Goal: Information Seeking & Learning: Learn about a topic

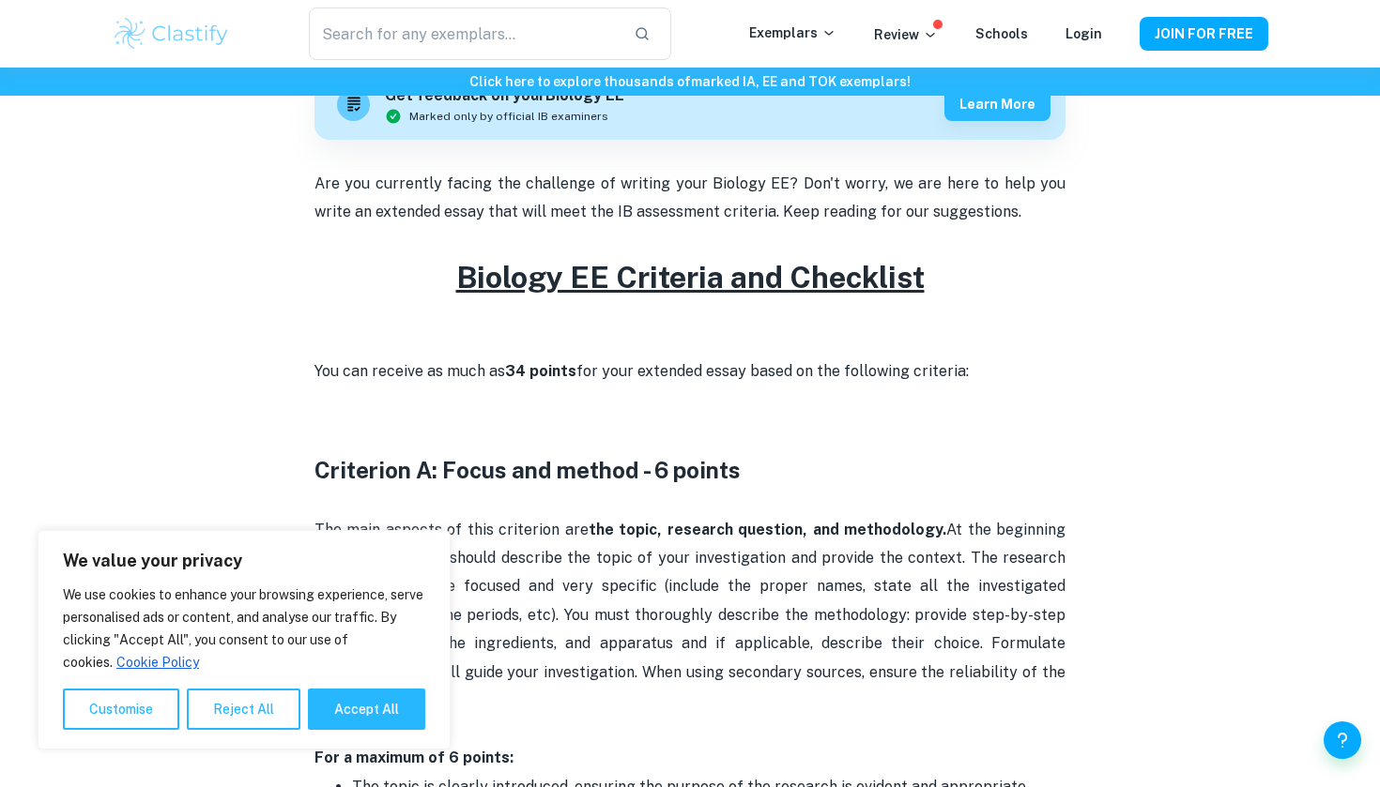
scroll to position [557, 0]
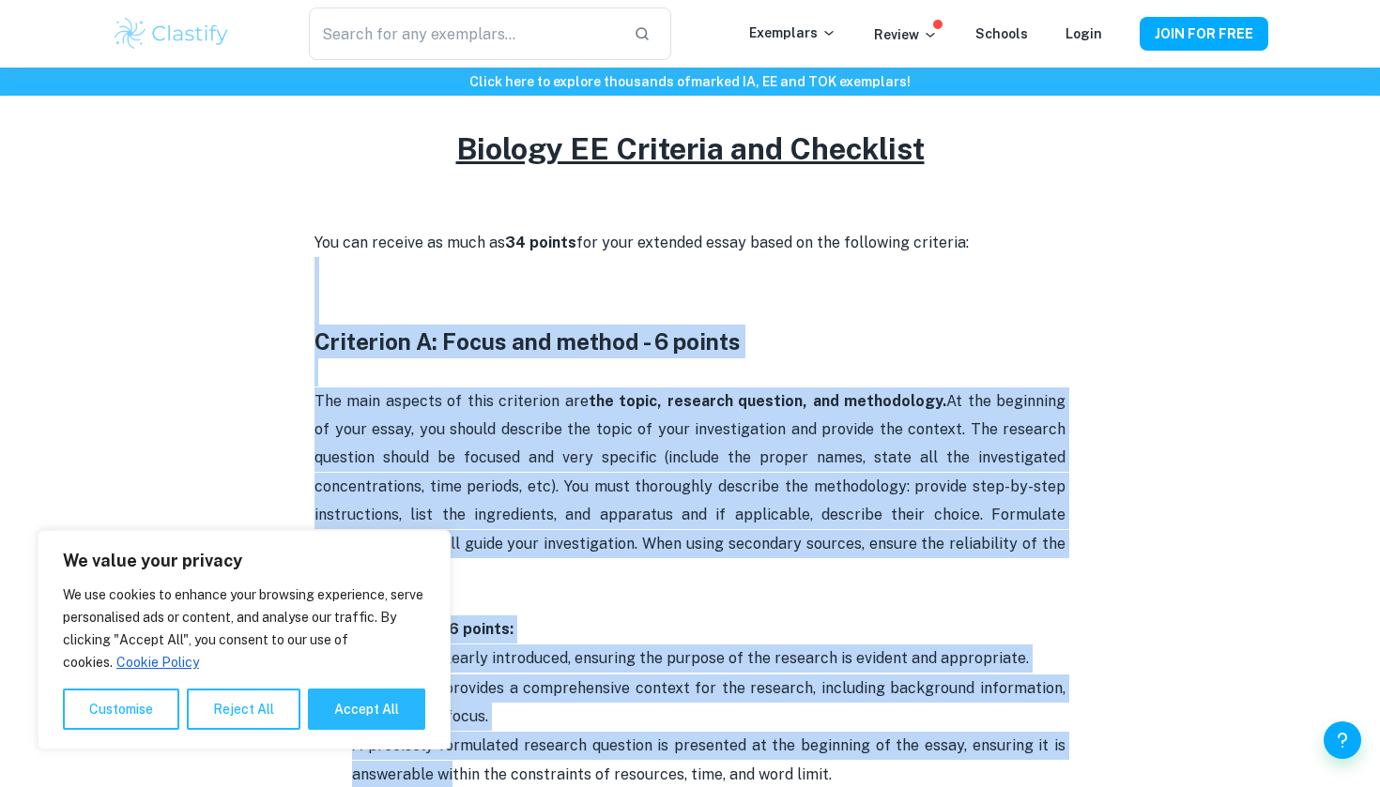
drag, startPoint x: 311, startPoint y: 474, endPoint x: 453, endPoint y: 786, distance: 343.5
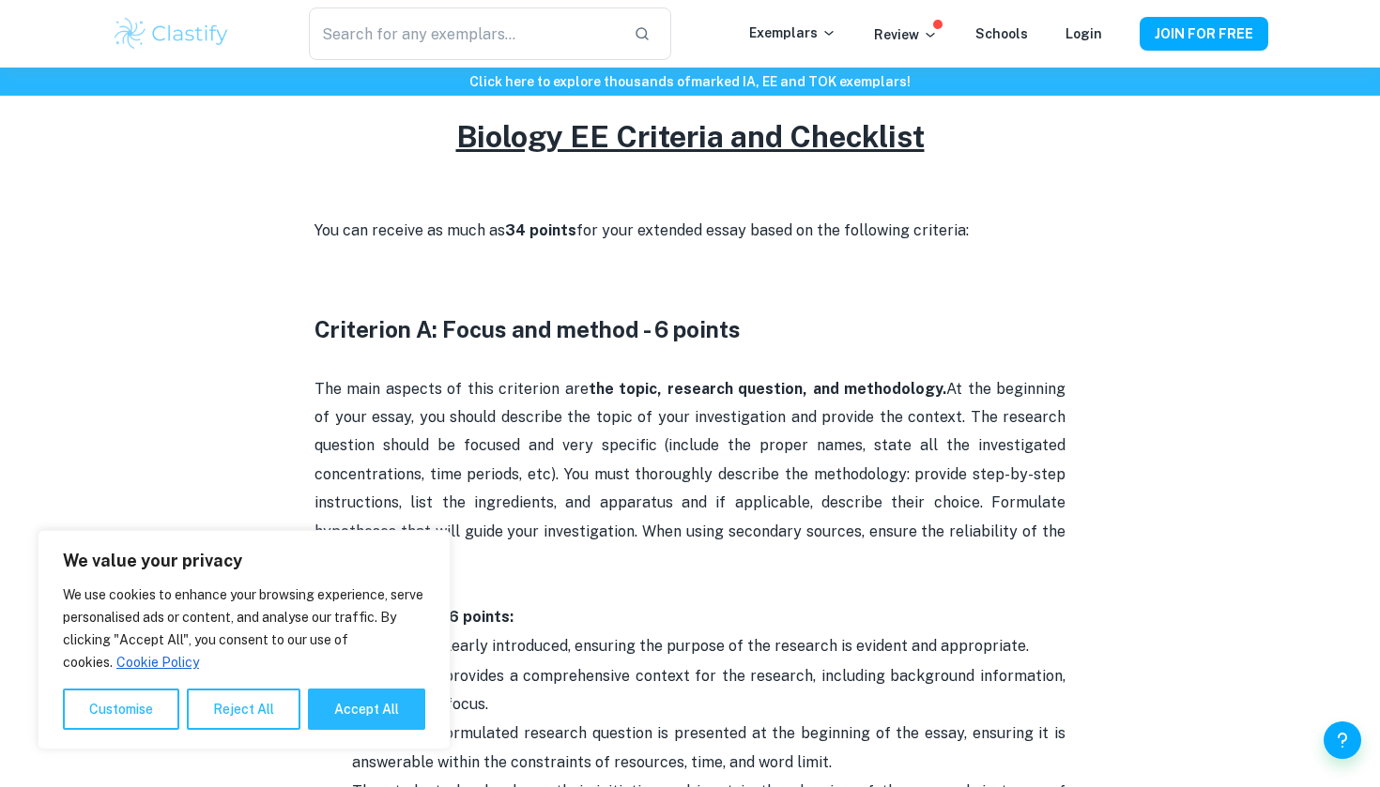
click at [550, 633] on p "The topic is clearly introduced, ensuring the purpose of the research is eviden…" at bounding box center [708, 647] width 713 height 28
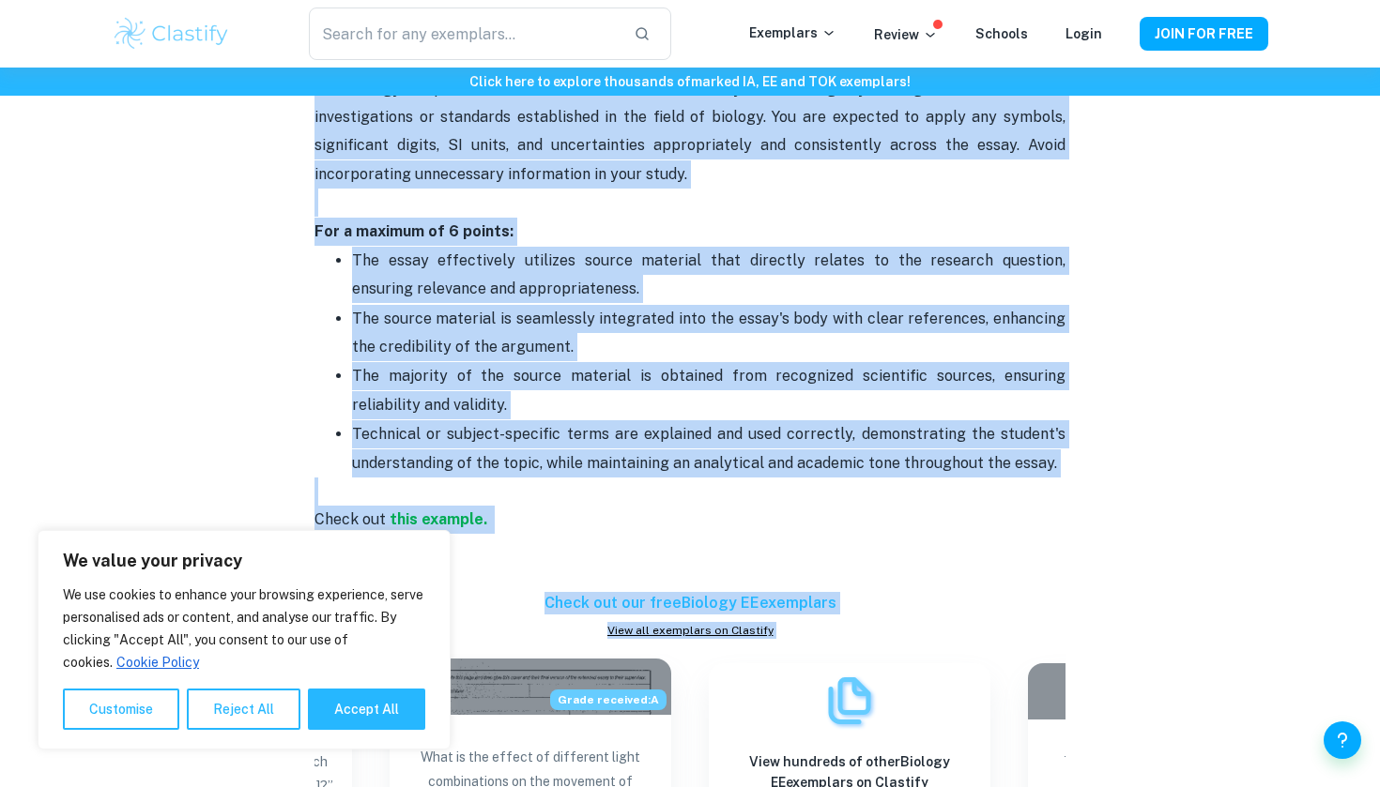
scroll to position [1847, 0]
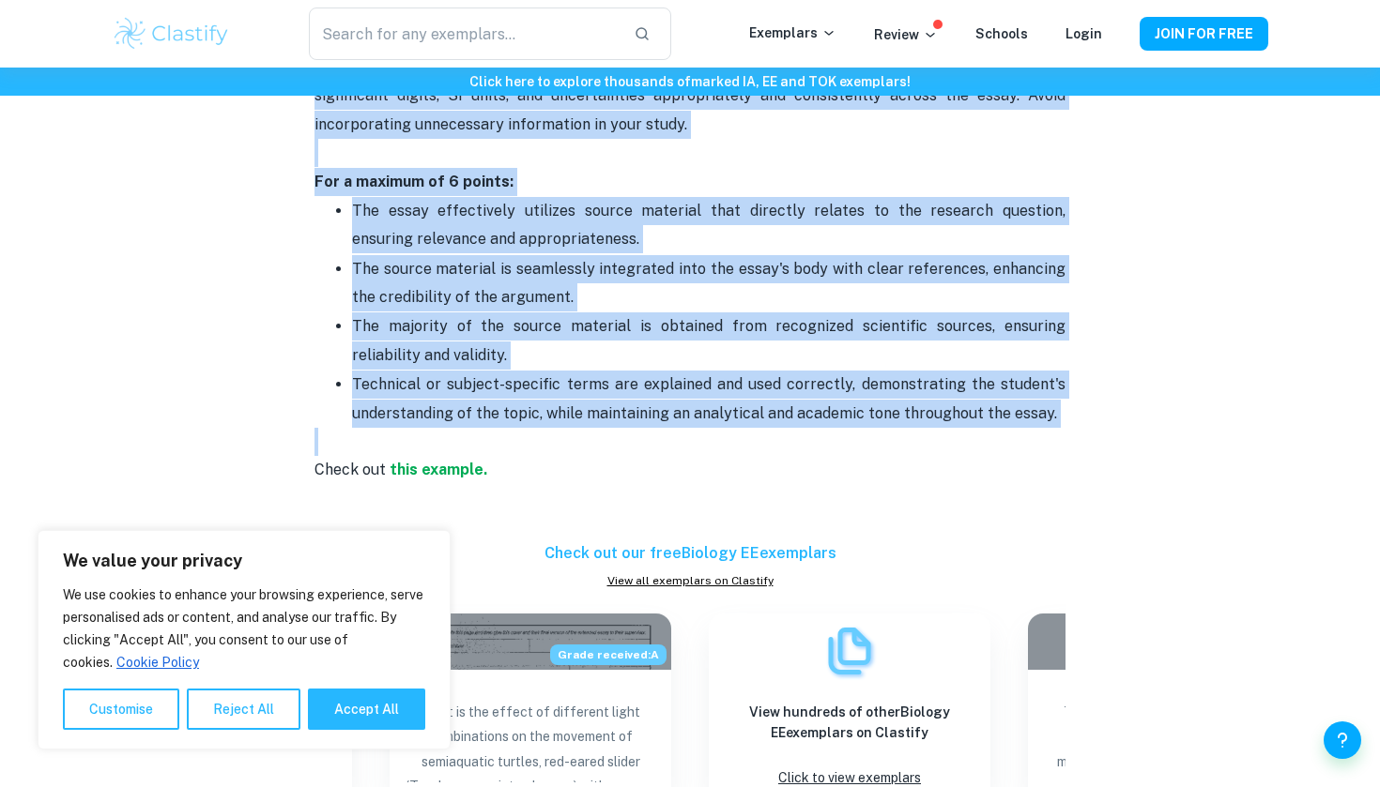
drag, startPoint x: 315, startPoint y: 277, endPoint x: 556, endPoint y: 423, distance: 281.3
copy div "Criterion A: Focus and method - 6 points The main aspects of this criterion are…"
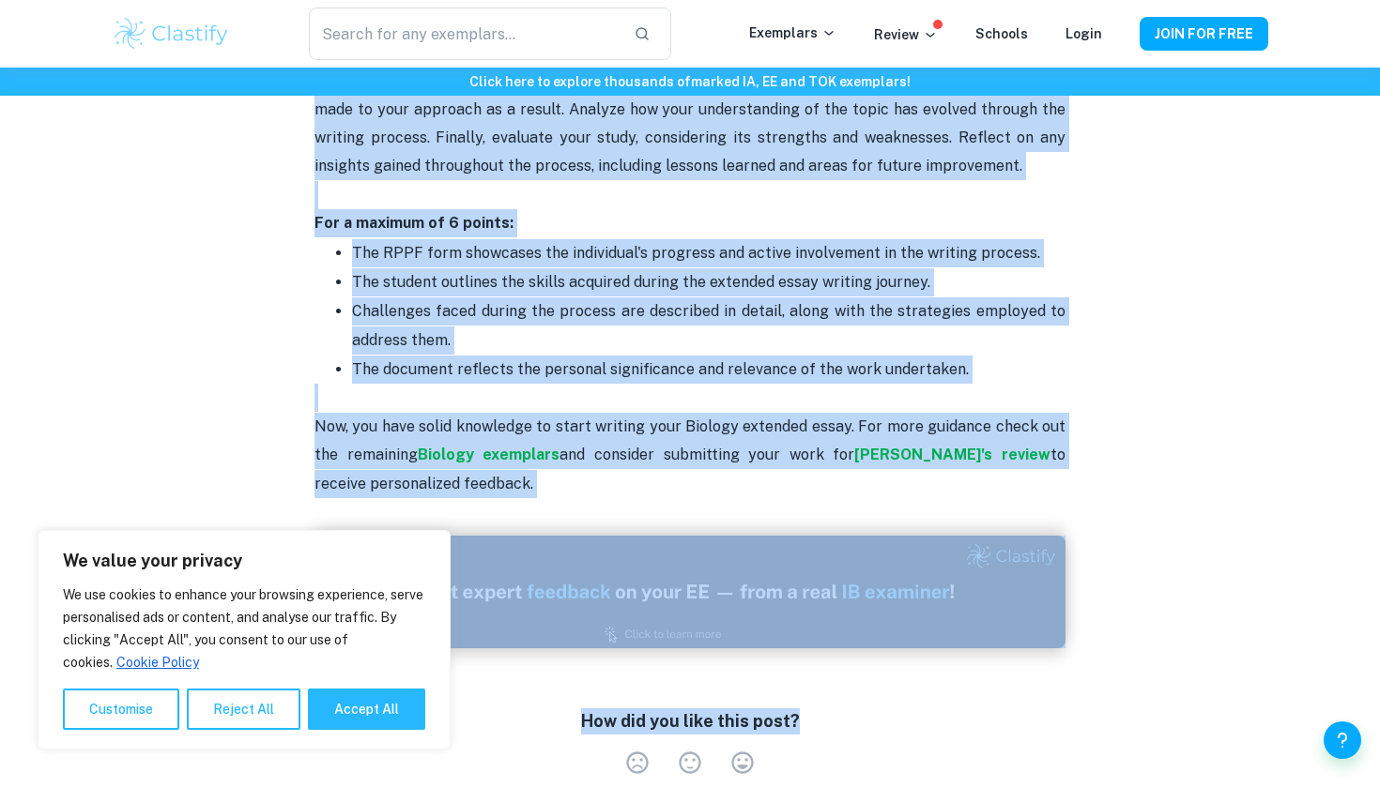
scroll to position [4284, 0]
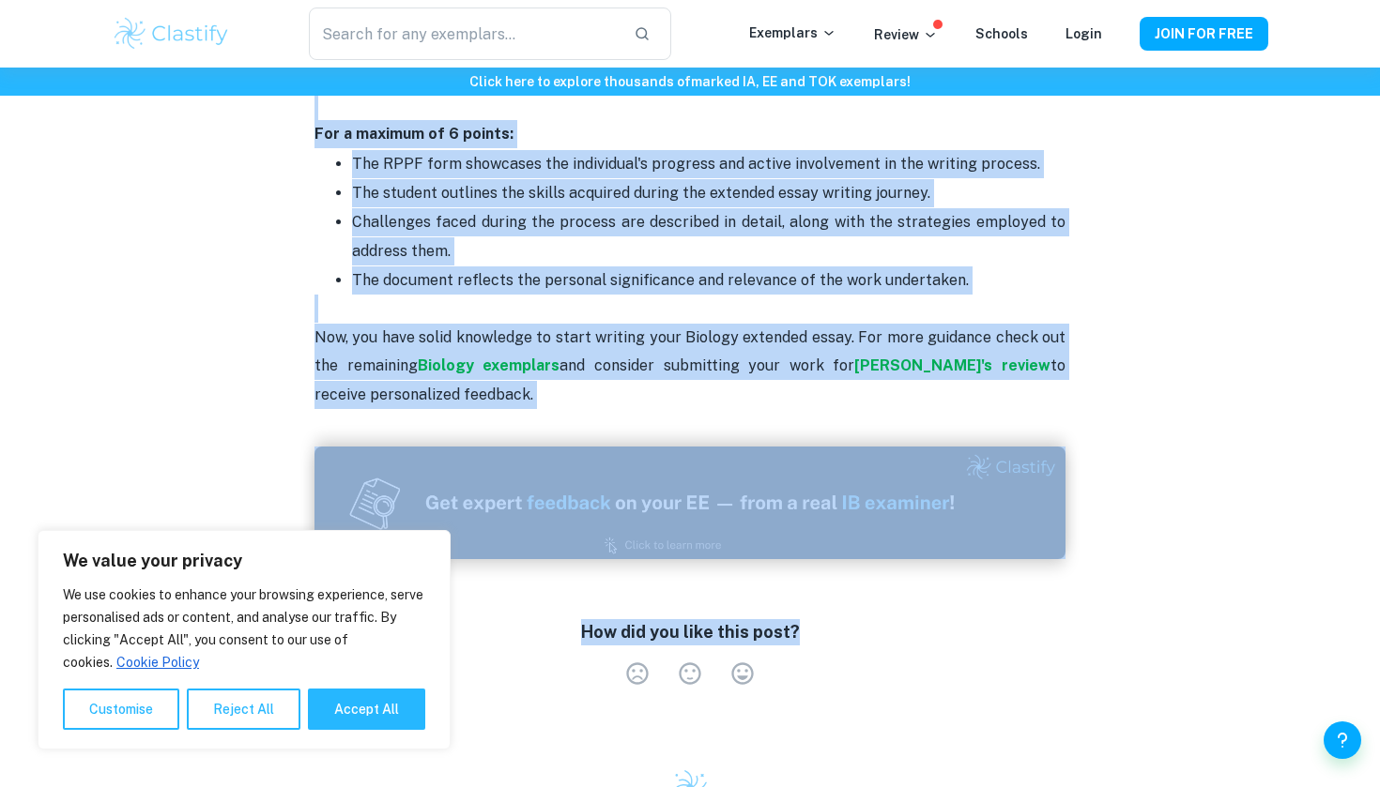
drag, startPoint x: 320, startPoint y: 415, endPoint x: 522, endPoint y: 390, distance: 203.2
copy div "Criterion C: Critical Thinking - 12 points This criterion, contributing to a si…"
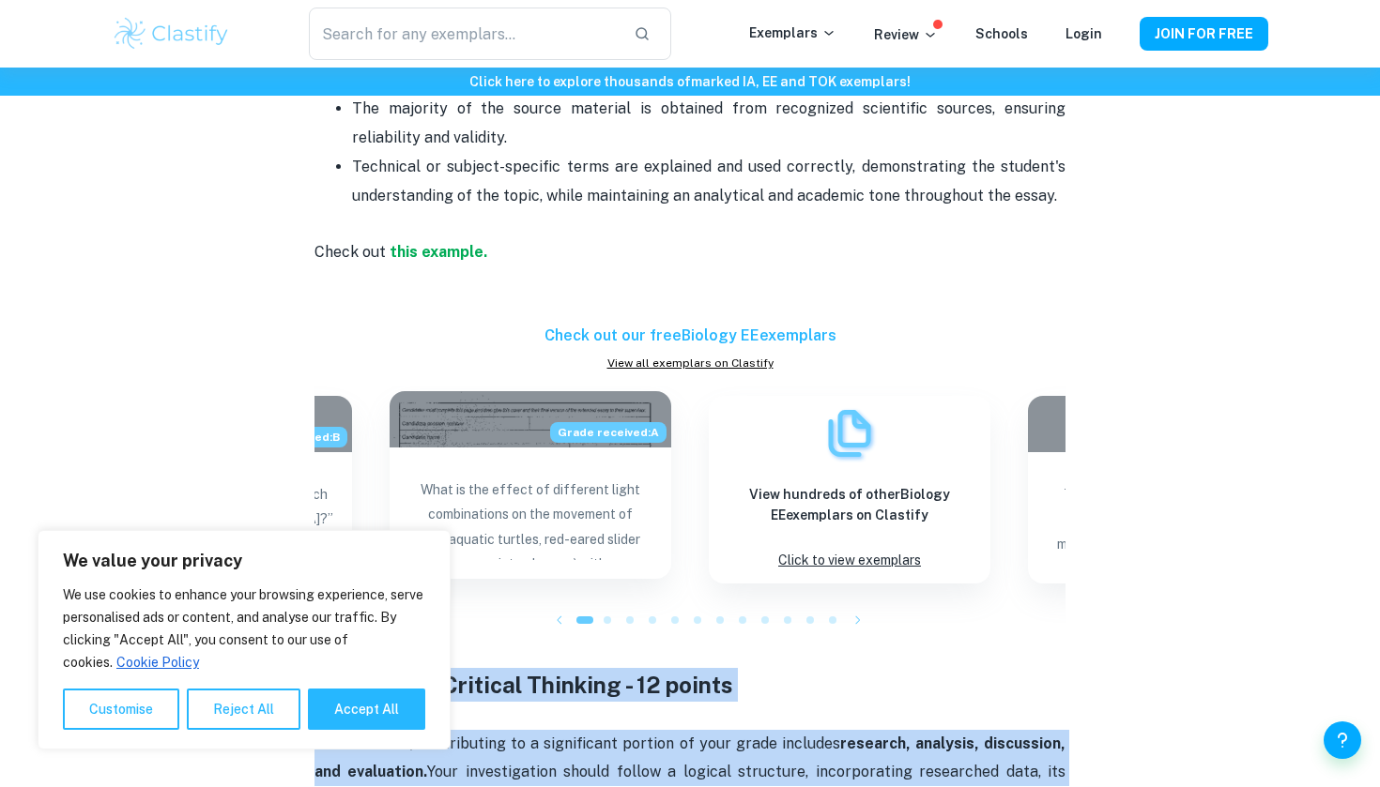
scroll to position [1642, 0]
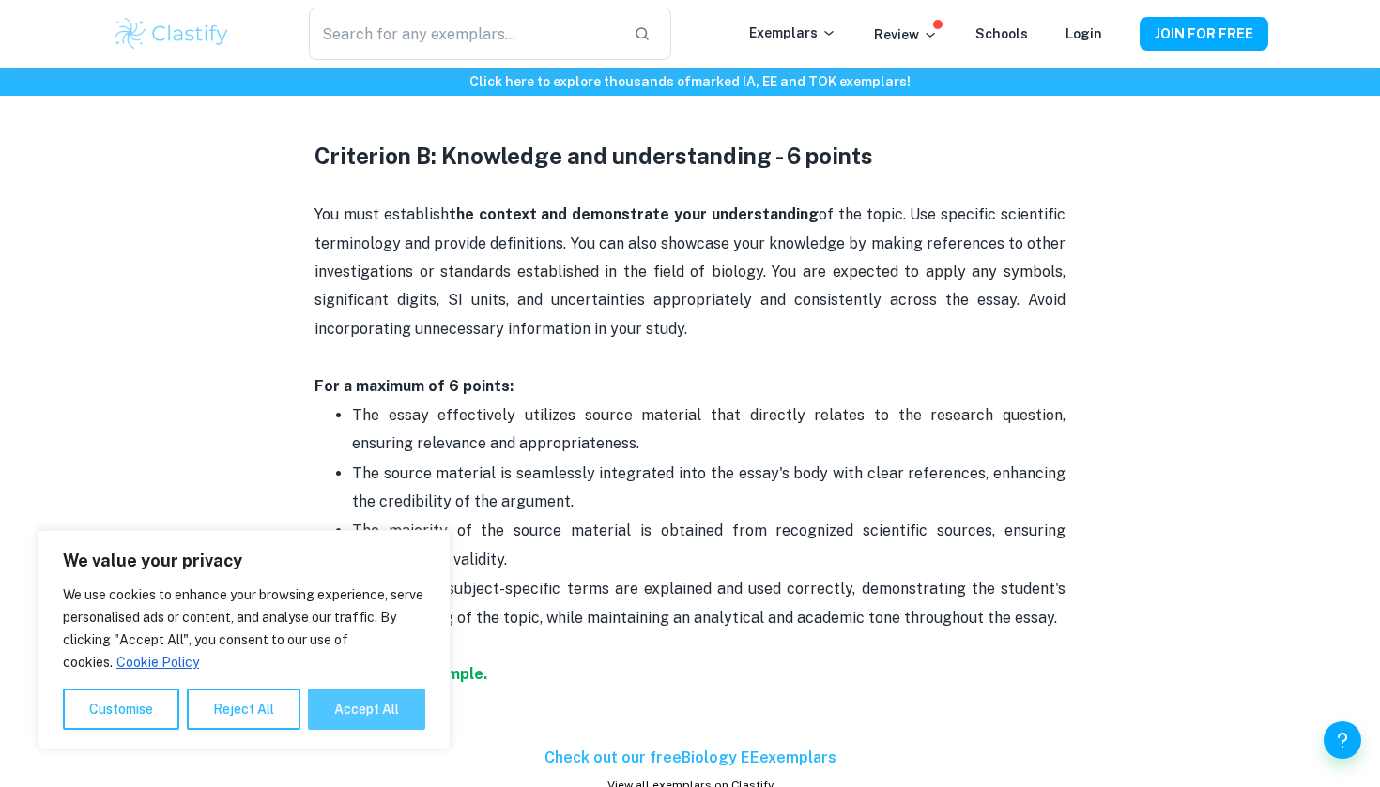
click at [378, 706] on button "Accept All" at bounding box center [366, 709] width 117 height 41
checkbox input "true"
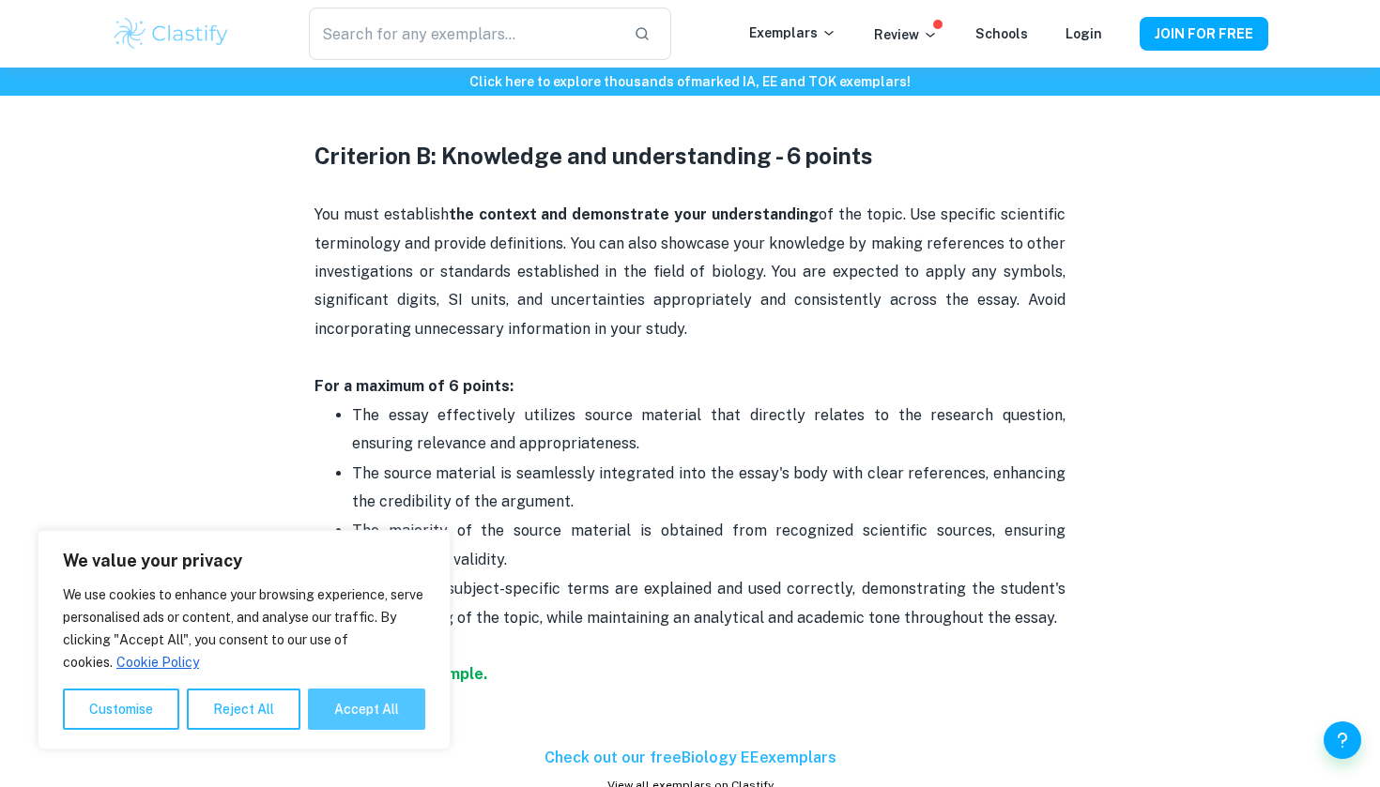
checkbox input "true"
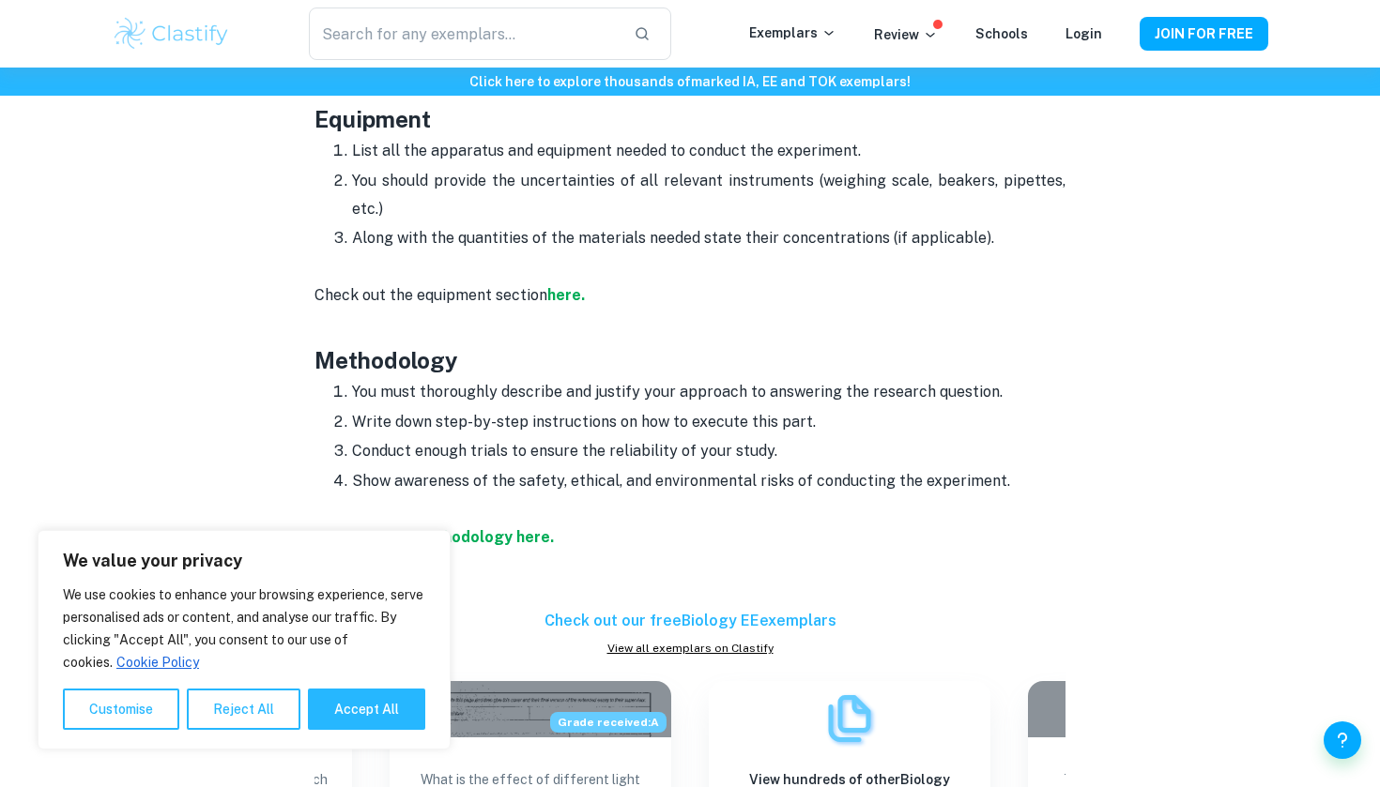
scroll to position [2716, 0]
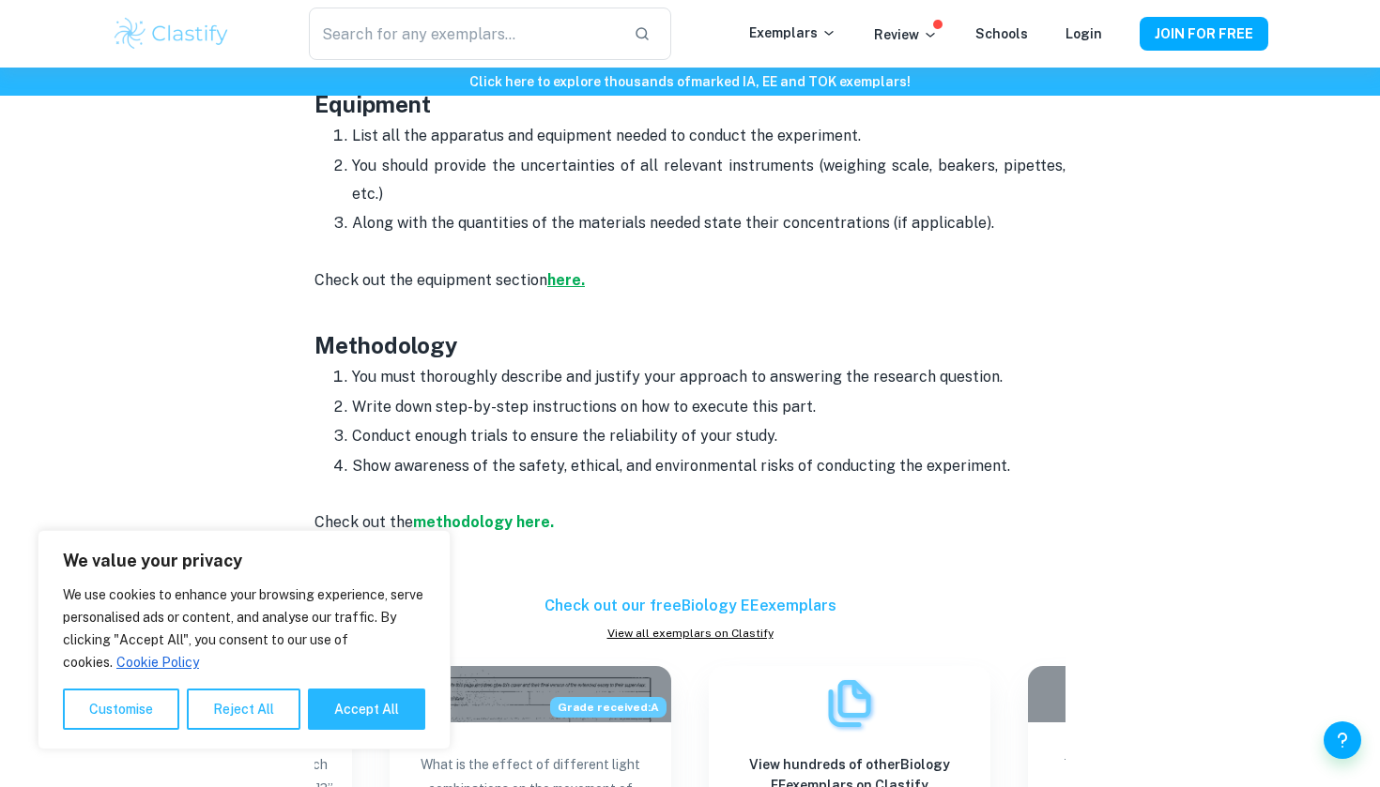
click at [567, 285] on strong "here." at bounding box center [566, 280] width 38 height 18
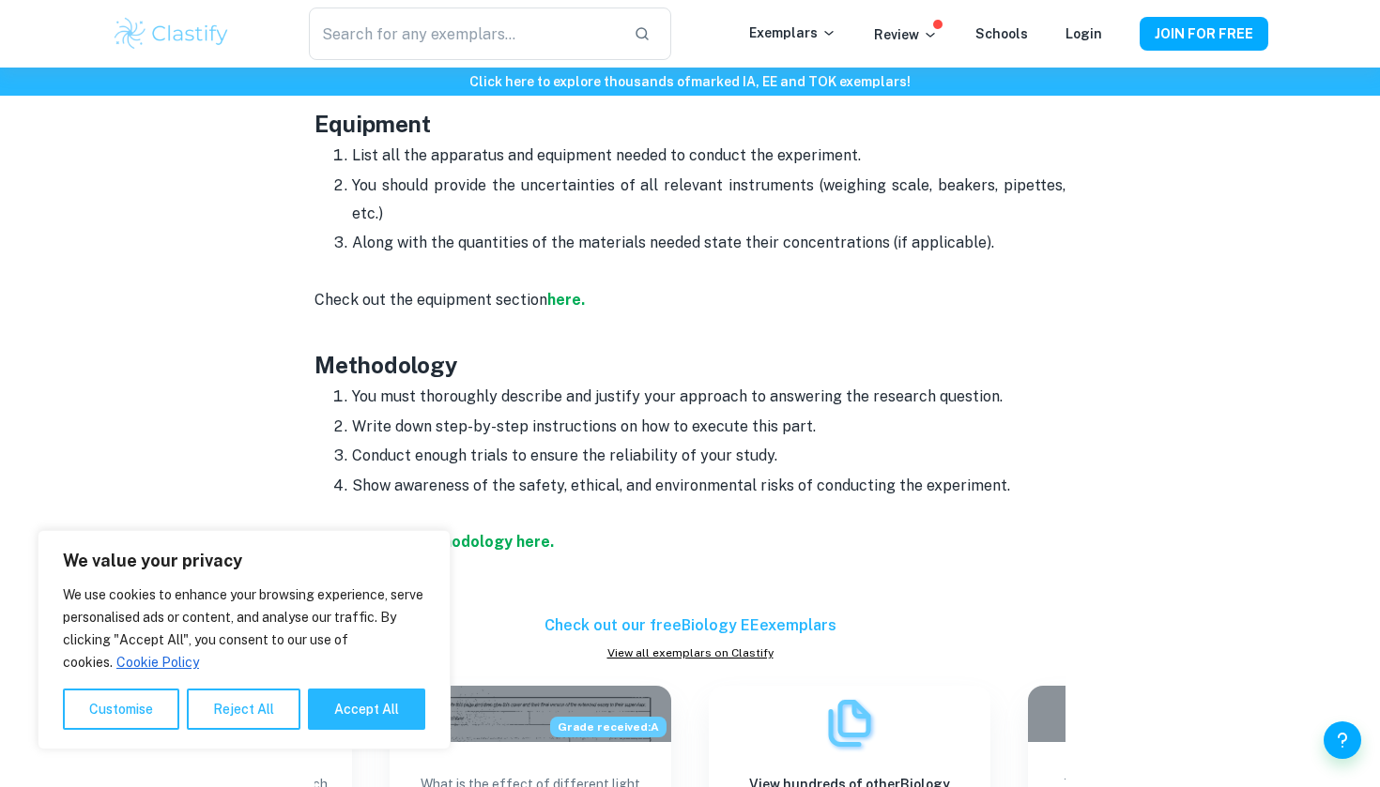
scroll to position [2684, 0]
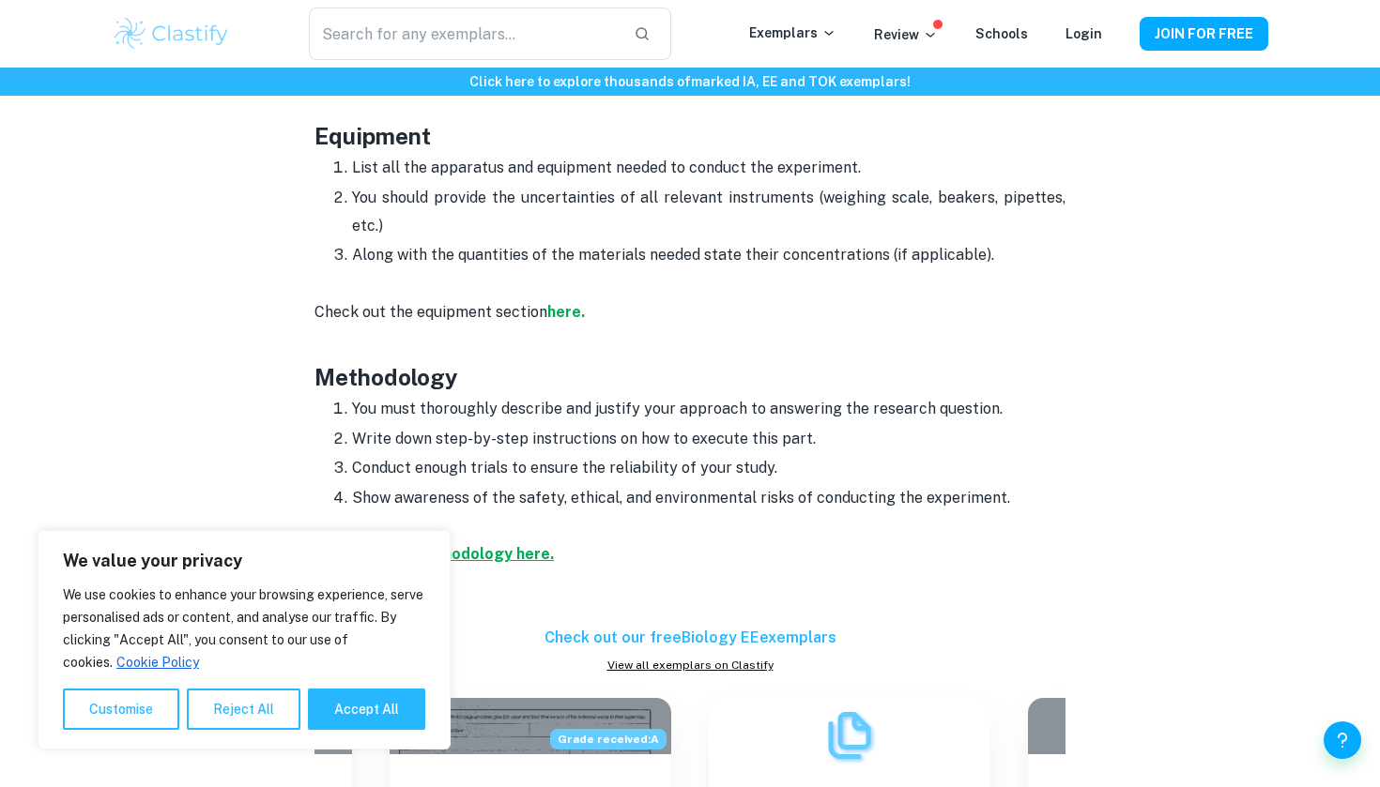
click at [502, 557] on strong "methodology here." at bounding box center [483, 554] width 141 height 18
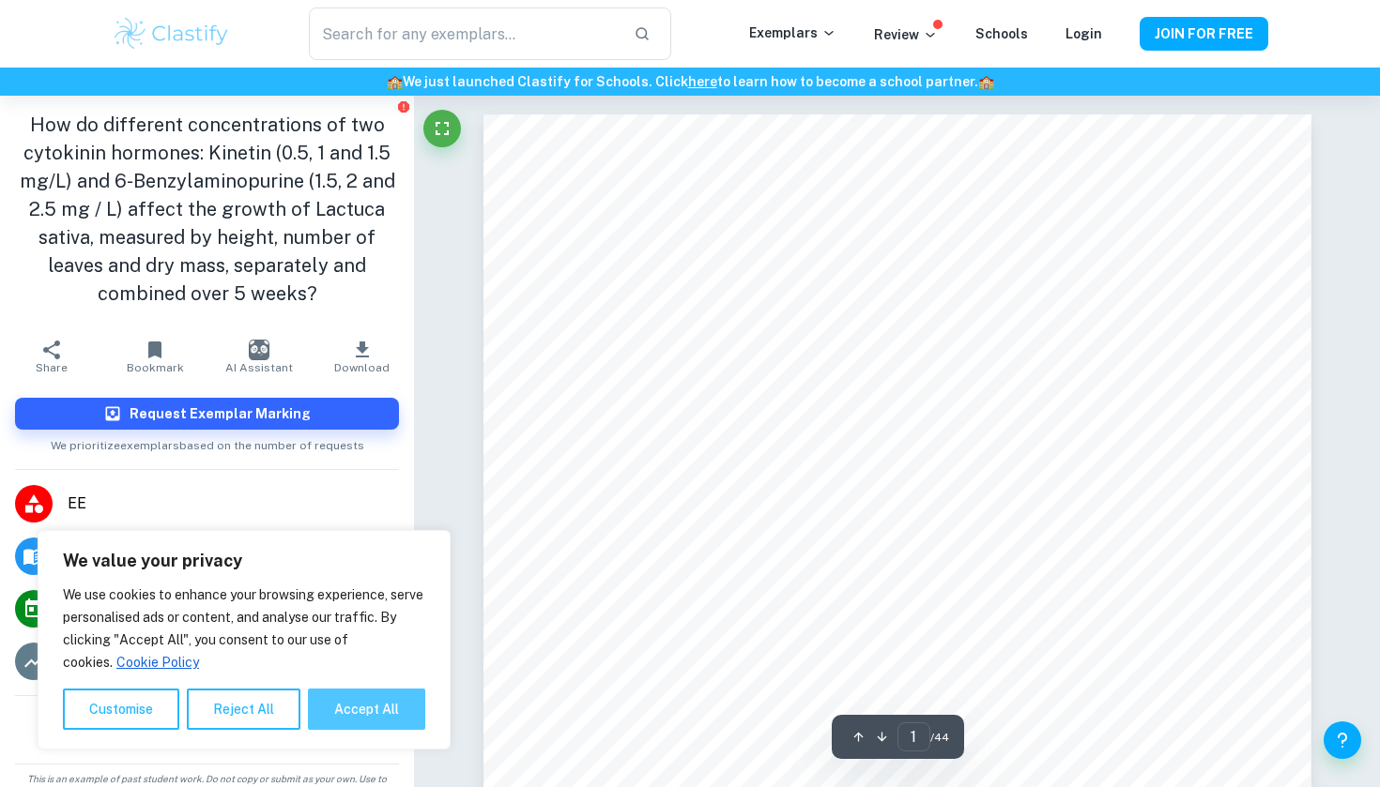
click at [380, 701] on button "Accept All" at bounding box center [366, 709] width 117 height 41
checkbox input "true"
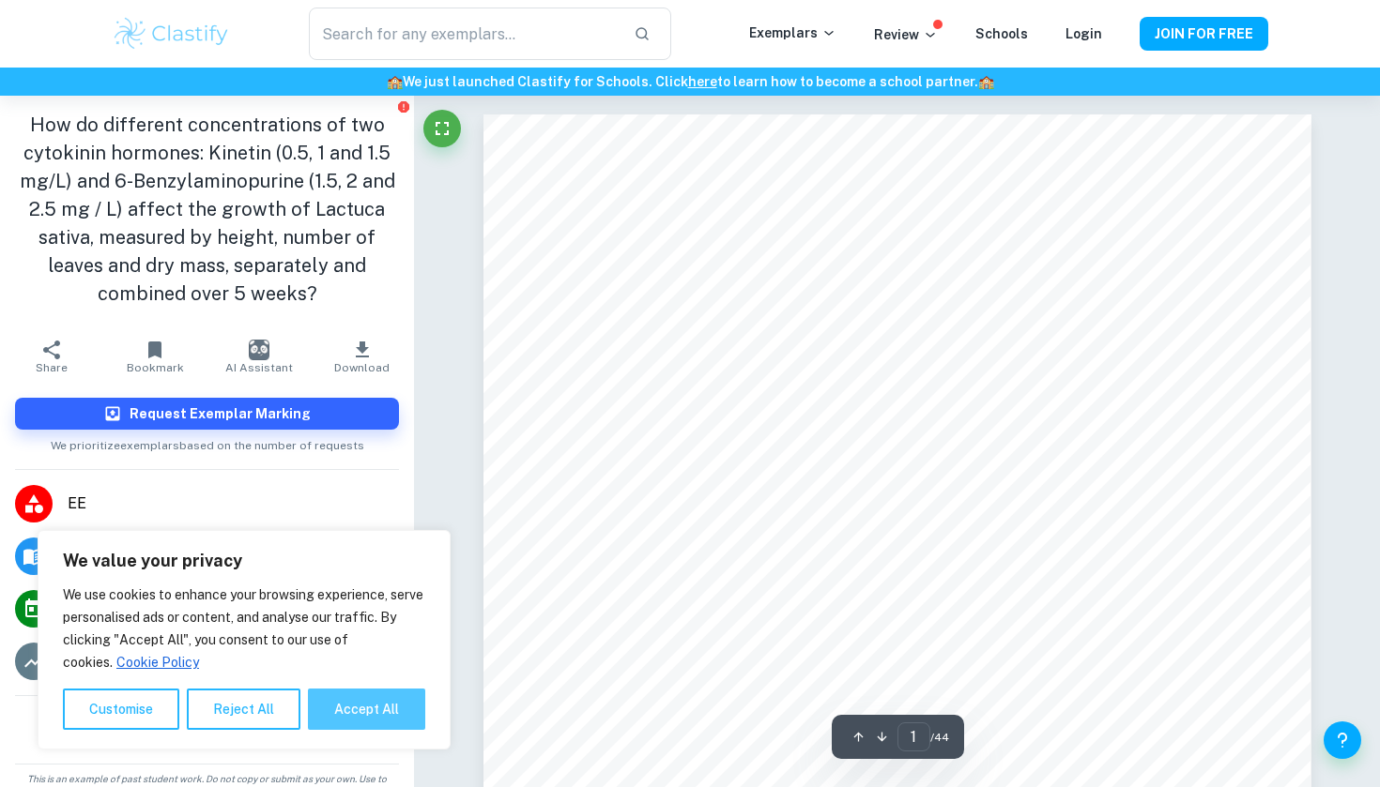
checkbox input "true"
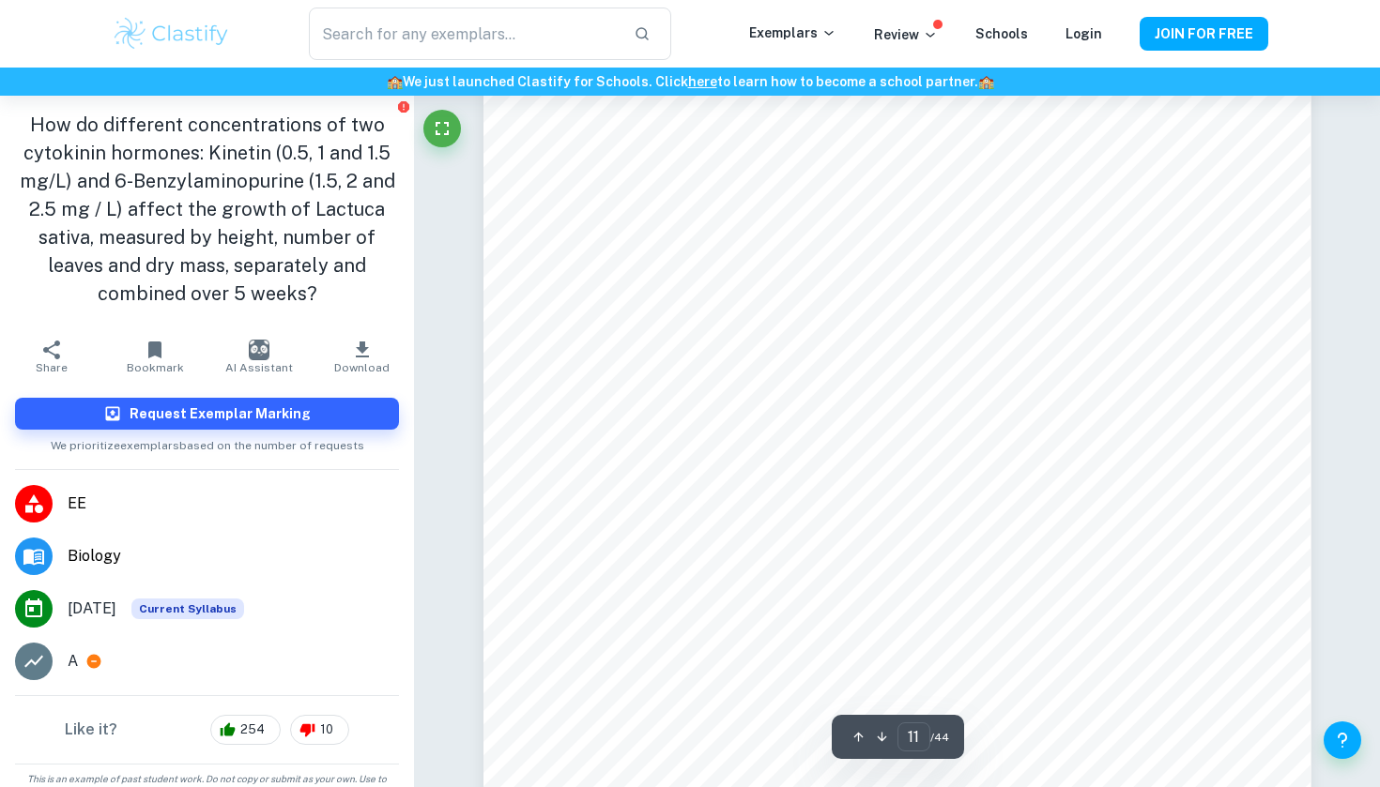
scroll to position [12122, 0]
type input "12"
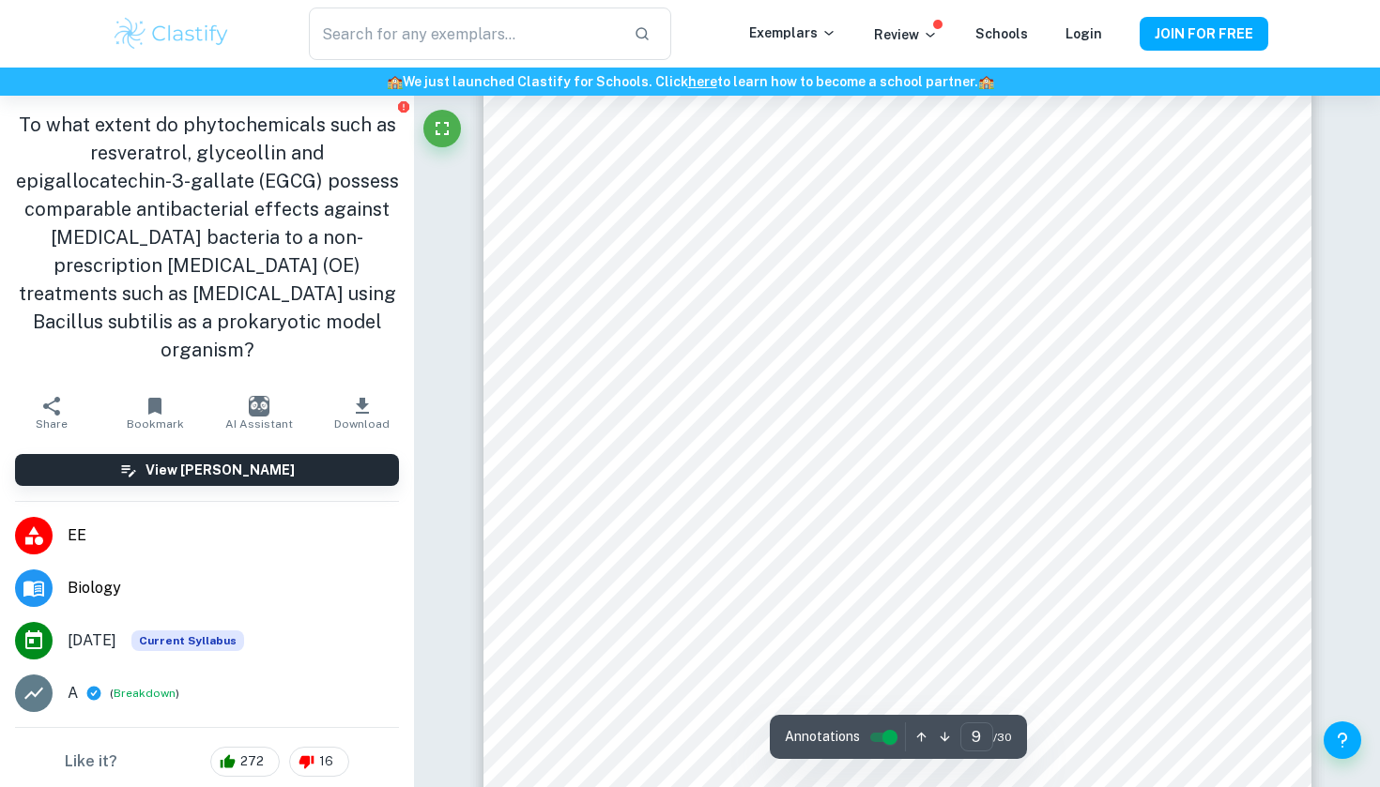
scroll to position [10081, 0]
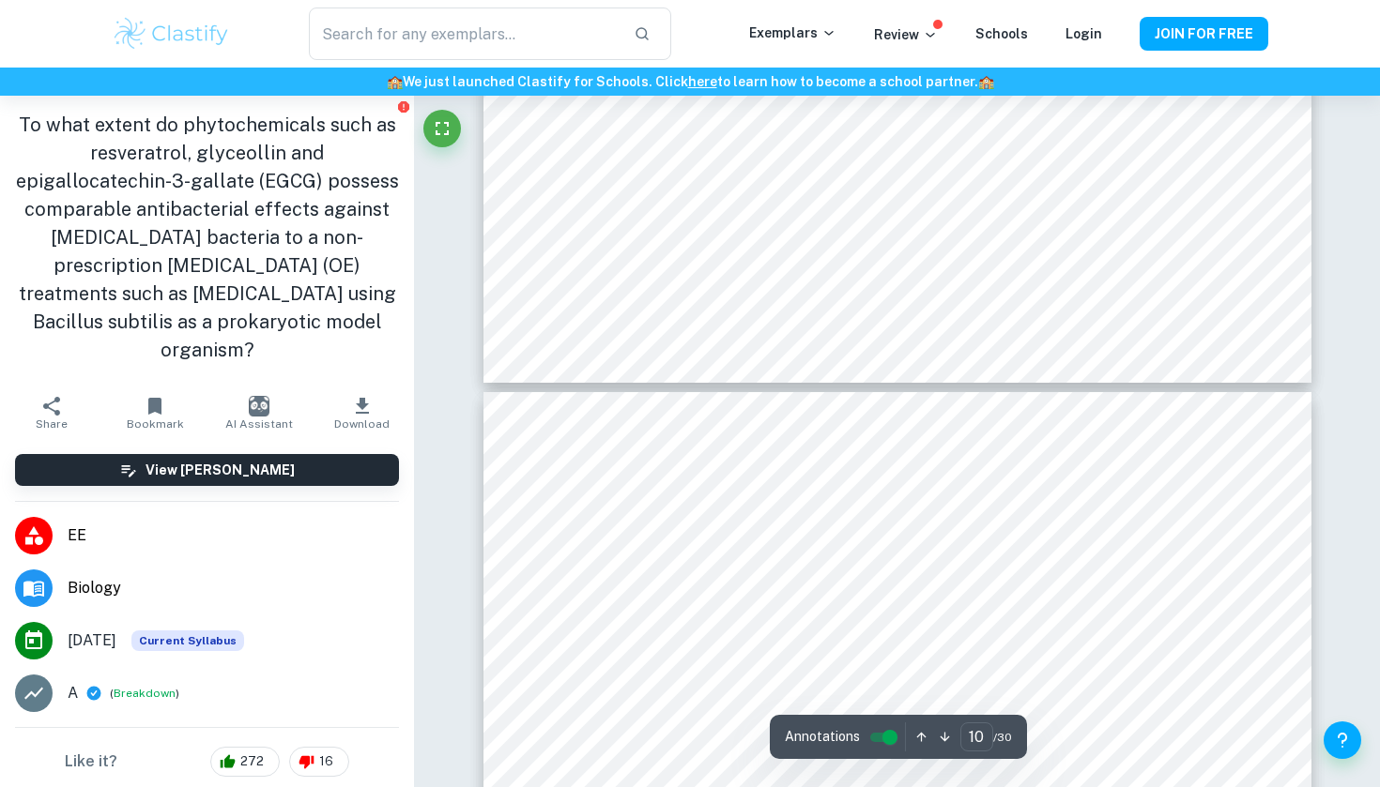
type input "11"
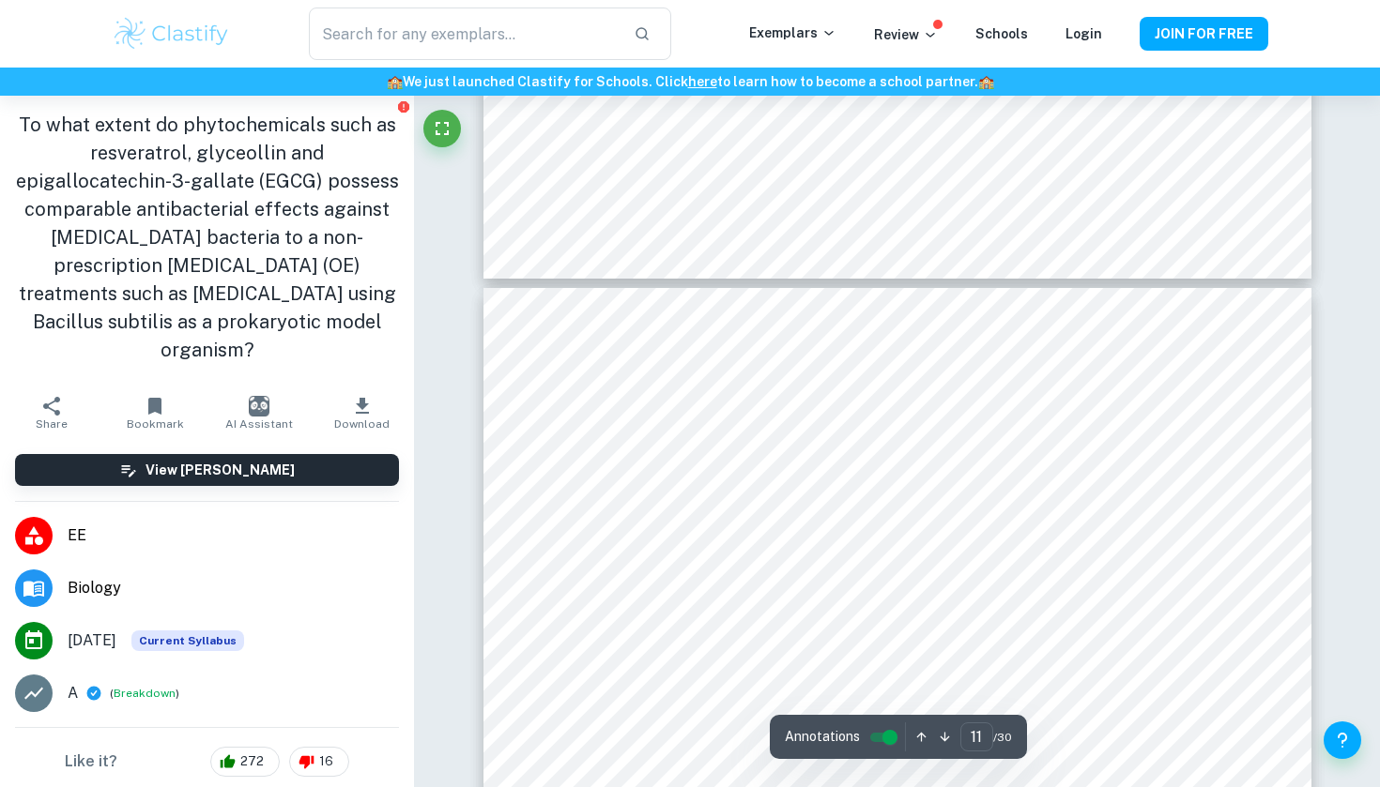
scroll to position [12016, 0]
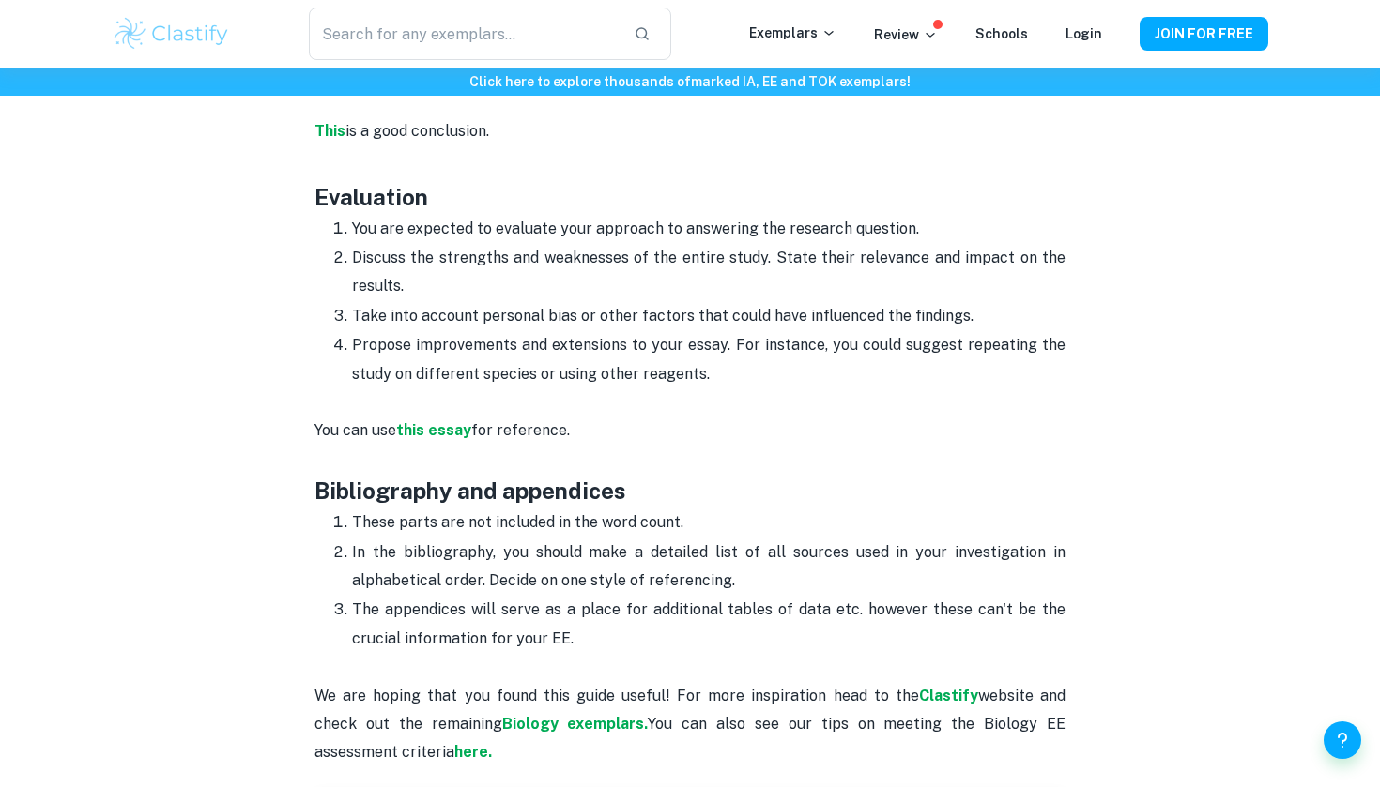
scroll to position [4595, 0]
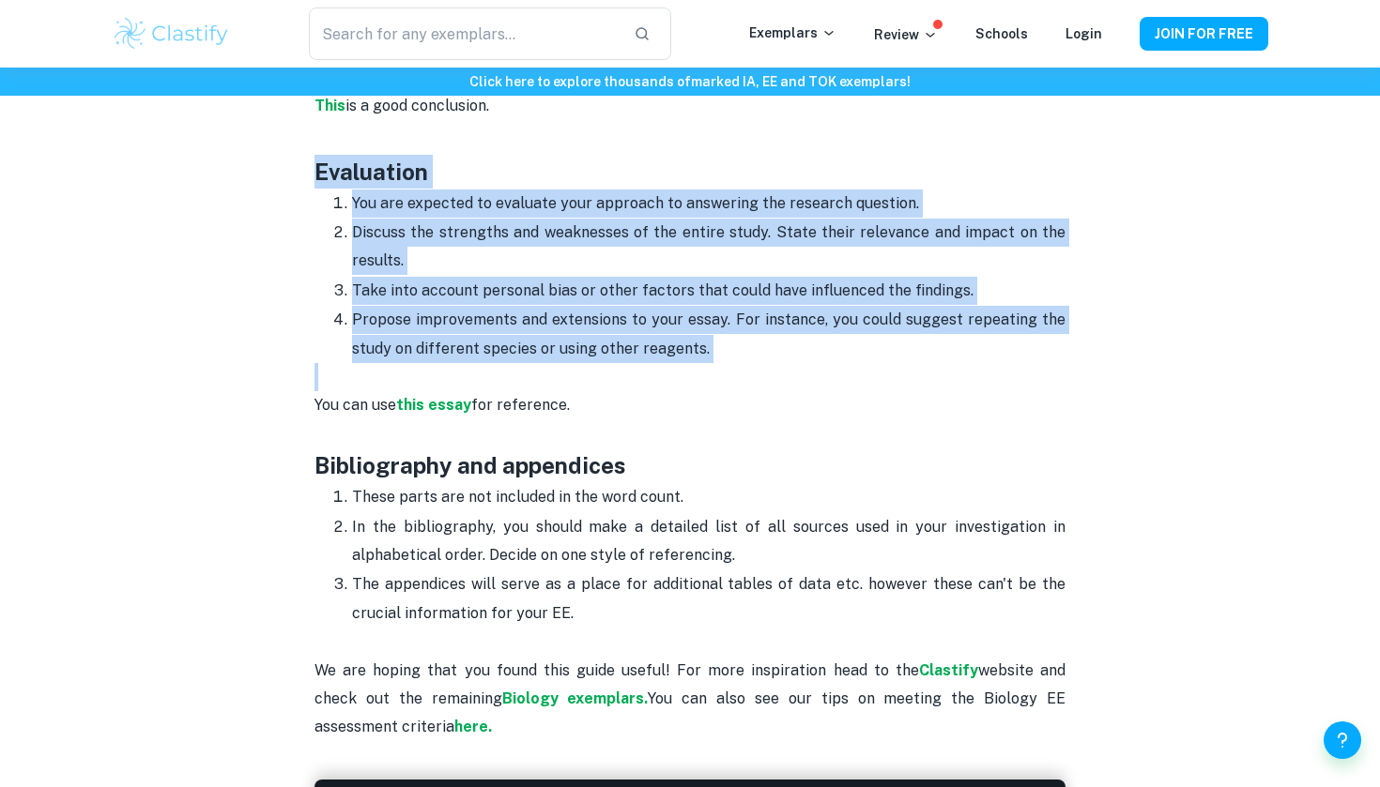
drag, startPoint x: 312, startPoint y: 142, endPoint x: 782, endPoint y: 350, distance: 514.3
copy div "Evaluation You are expected to evaluate your approach to answering the research…"
click at [458, 396] on strong "this essay" at bounding box center [433, 405] width 75 height 18
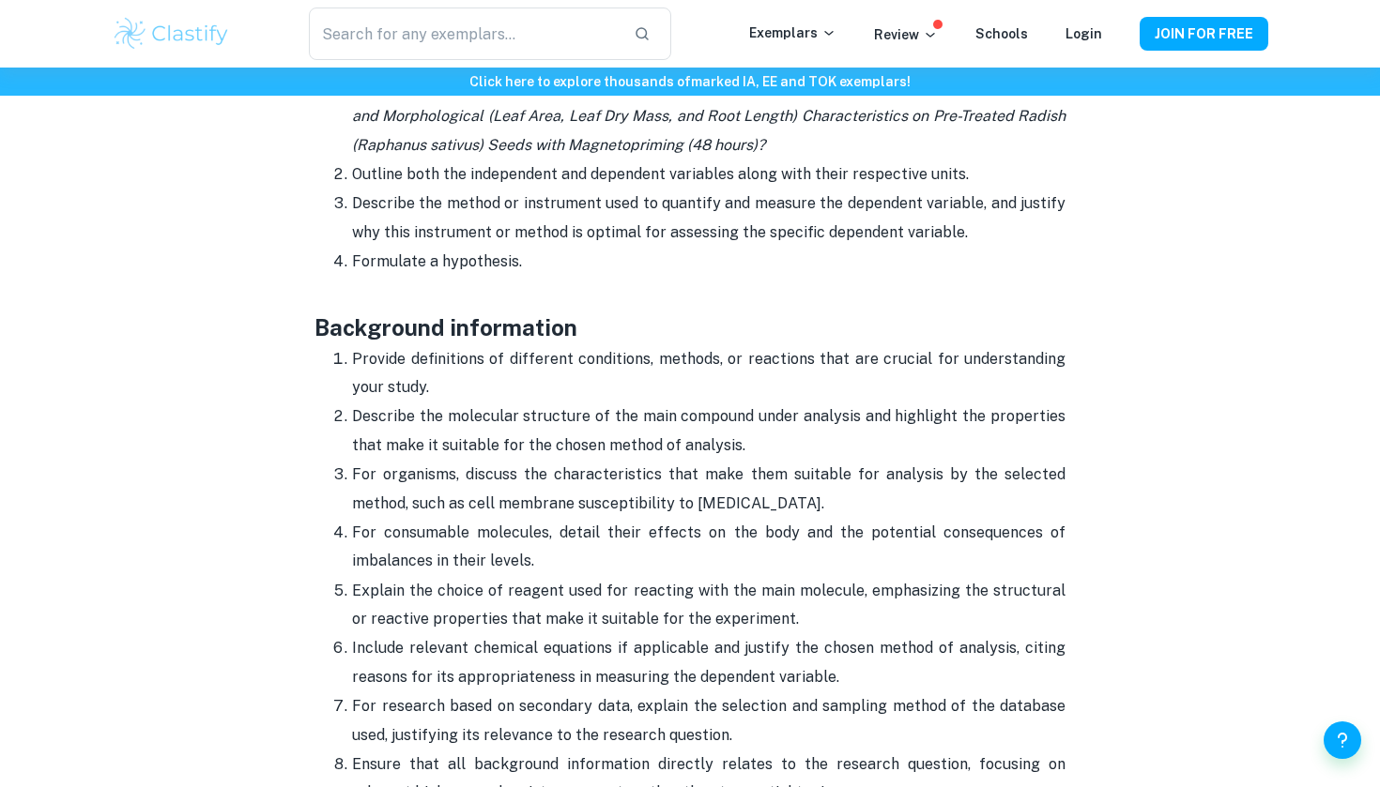
scroll to position [1875, 0]
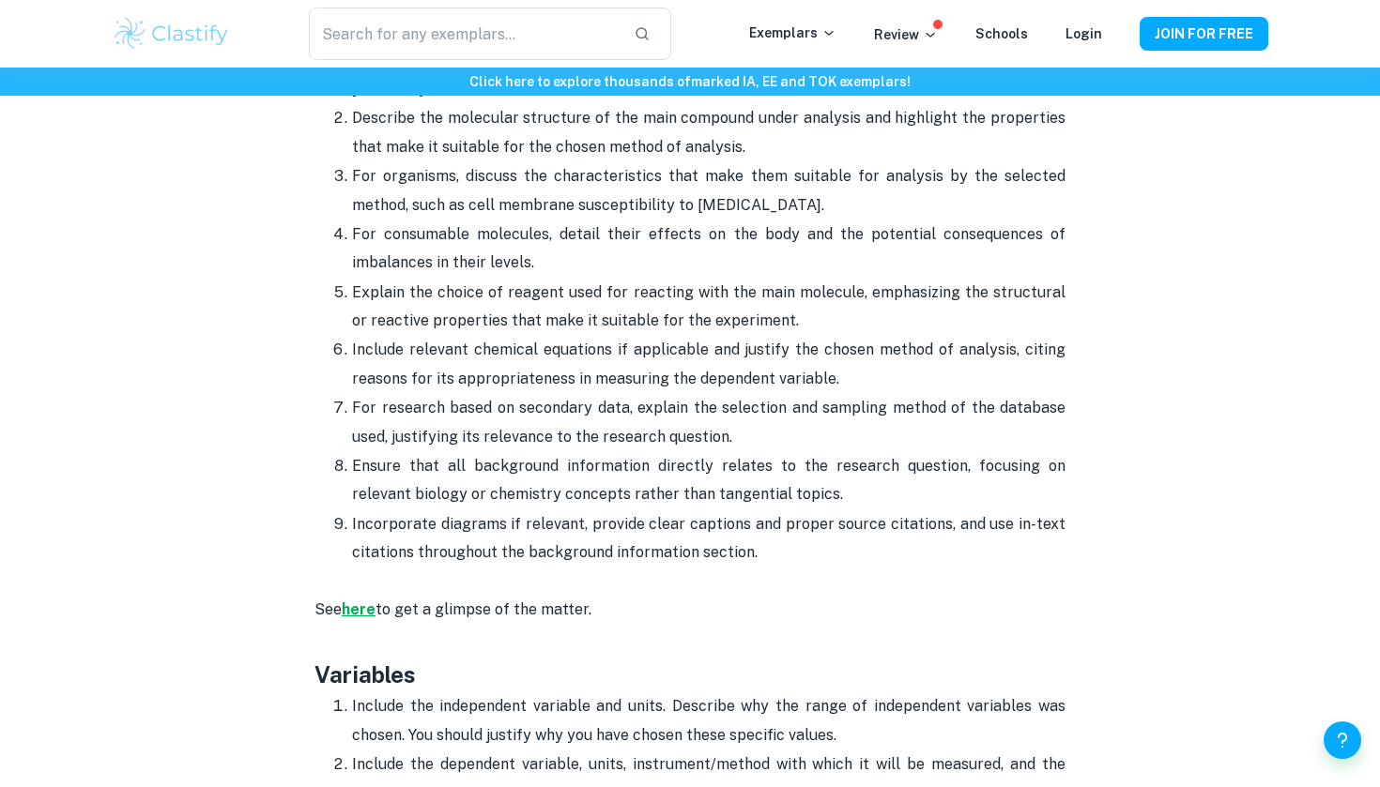
click at [370, 605] on strong "here" at bounding box center [359, 610] width 34 height 18
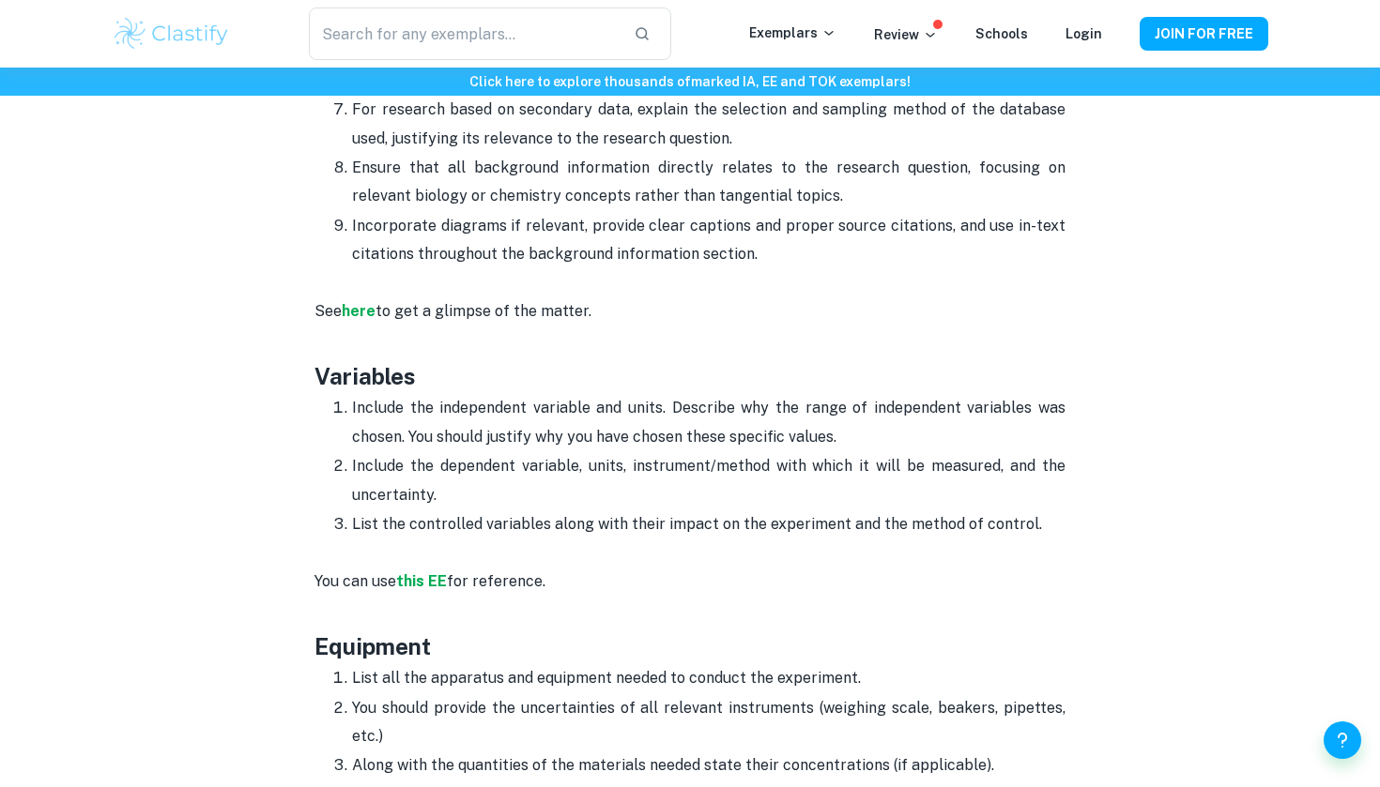
scroll to position [2767, 0]
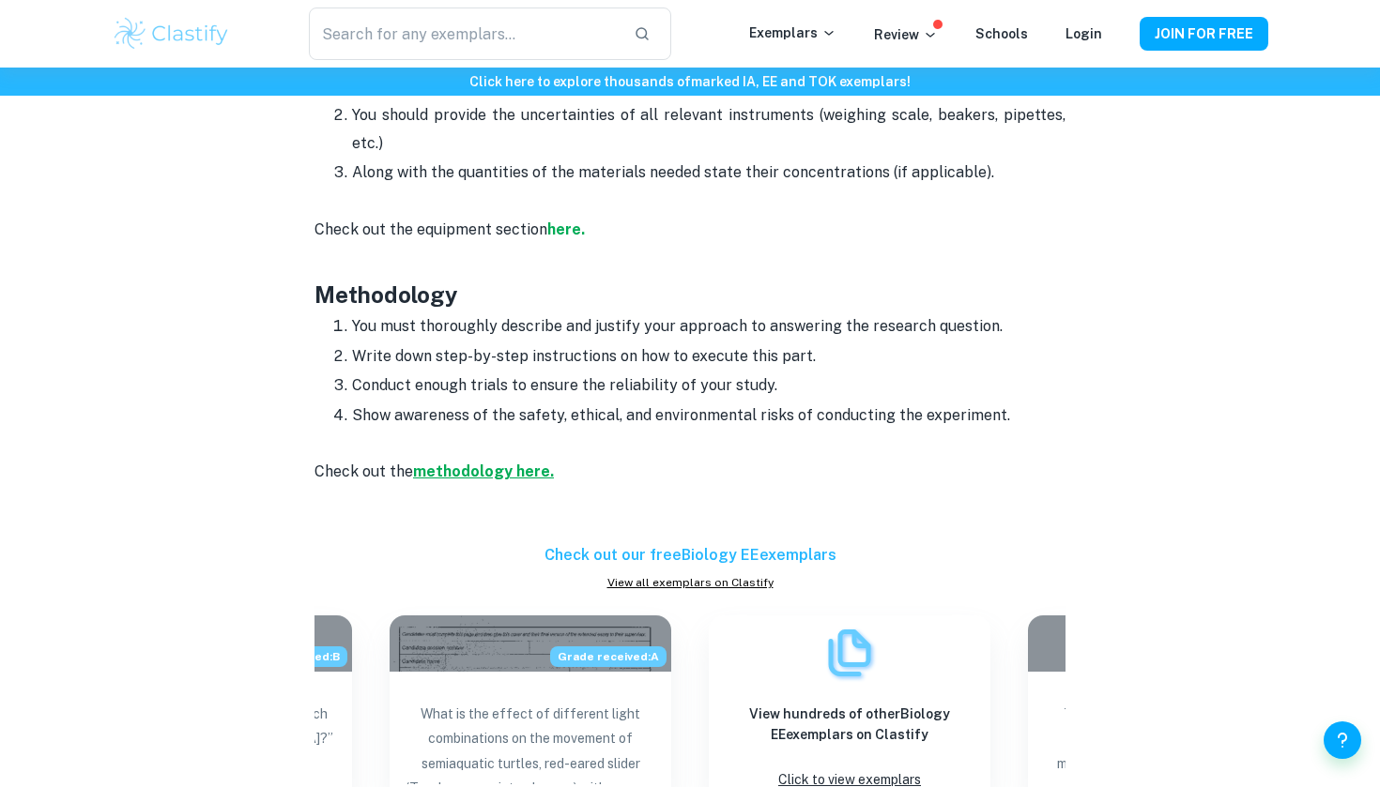
click at [485, 480] on strong "methodology here." at bounding box center [483, 472] width 141 height 18
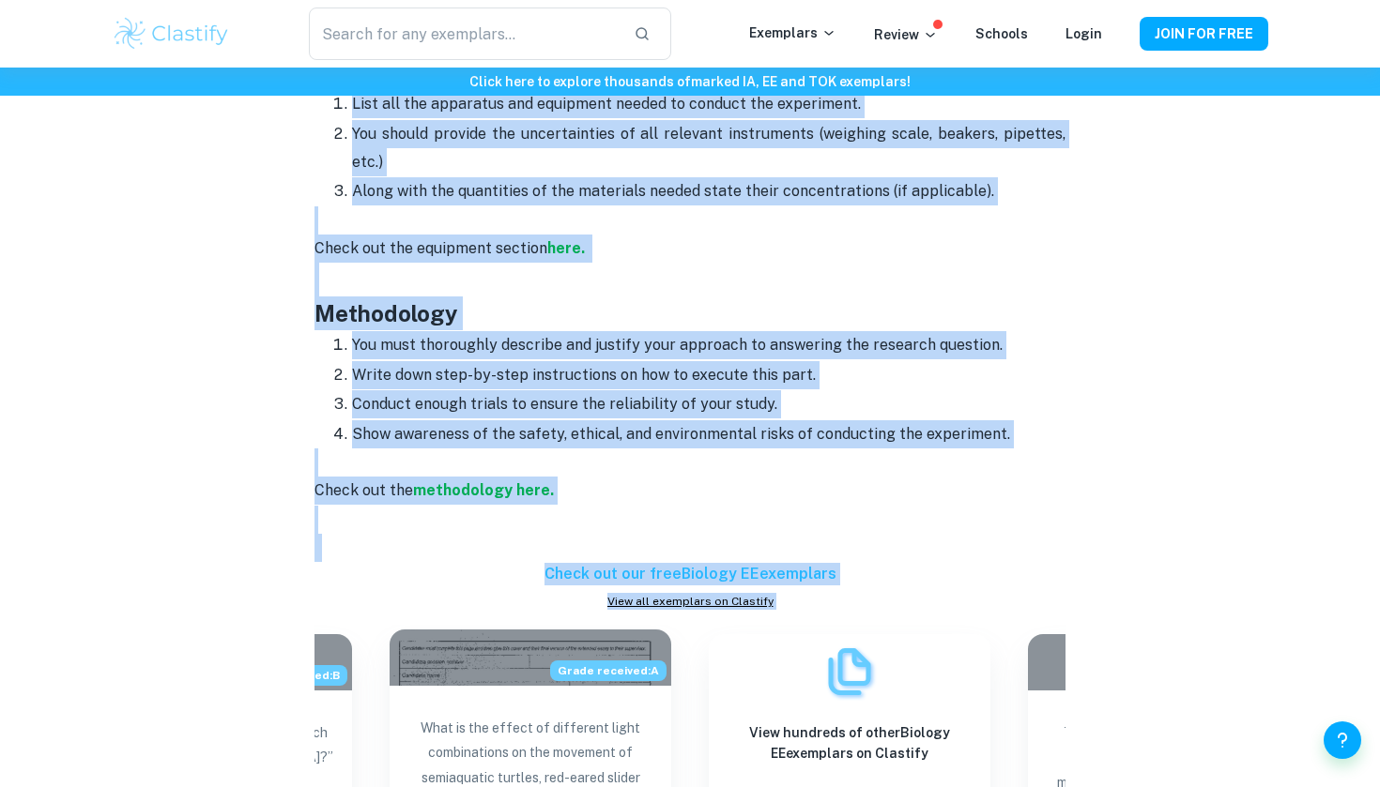
scroll to position [2766, 0]
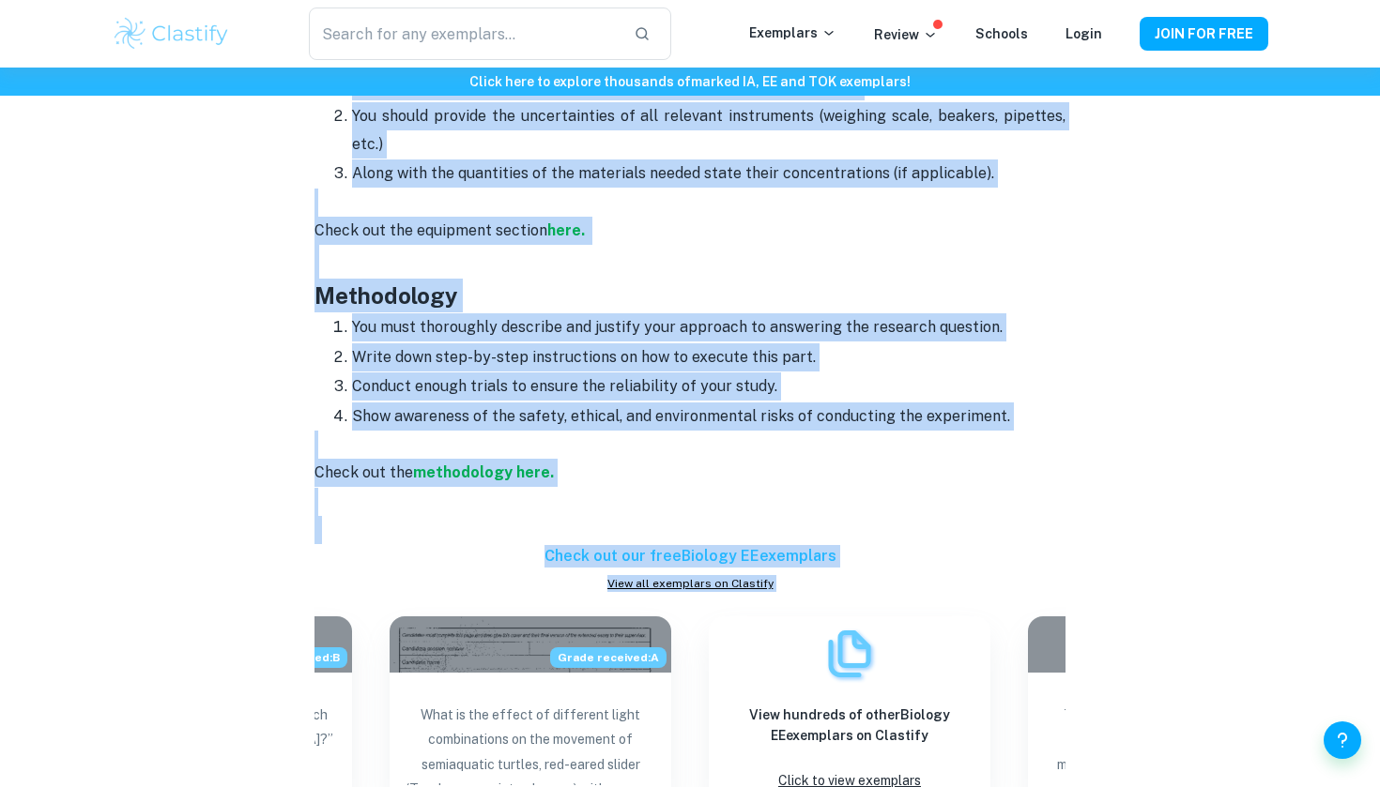
drag, startPoint x: 452, startPoint y: 496, endPoint x: 794, endPoint y: 464, distance: 343.2
click at [795, 465] on div "You have decided on the topic of your Biology extended essay but don't know how…" at bounding box center [689, 284] width 751 height 4573
copy div "Biology EE format and structure The extended essay is a 4,000 words investigati…"
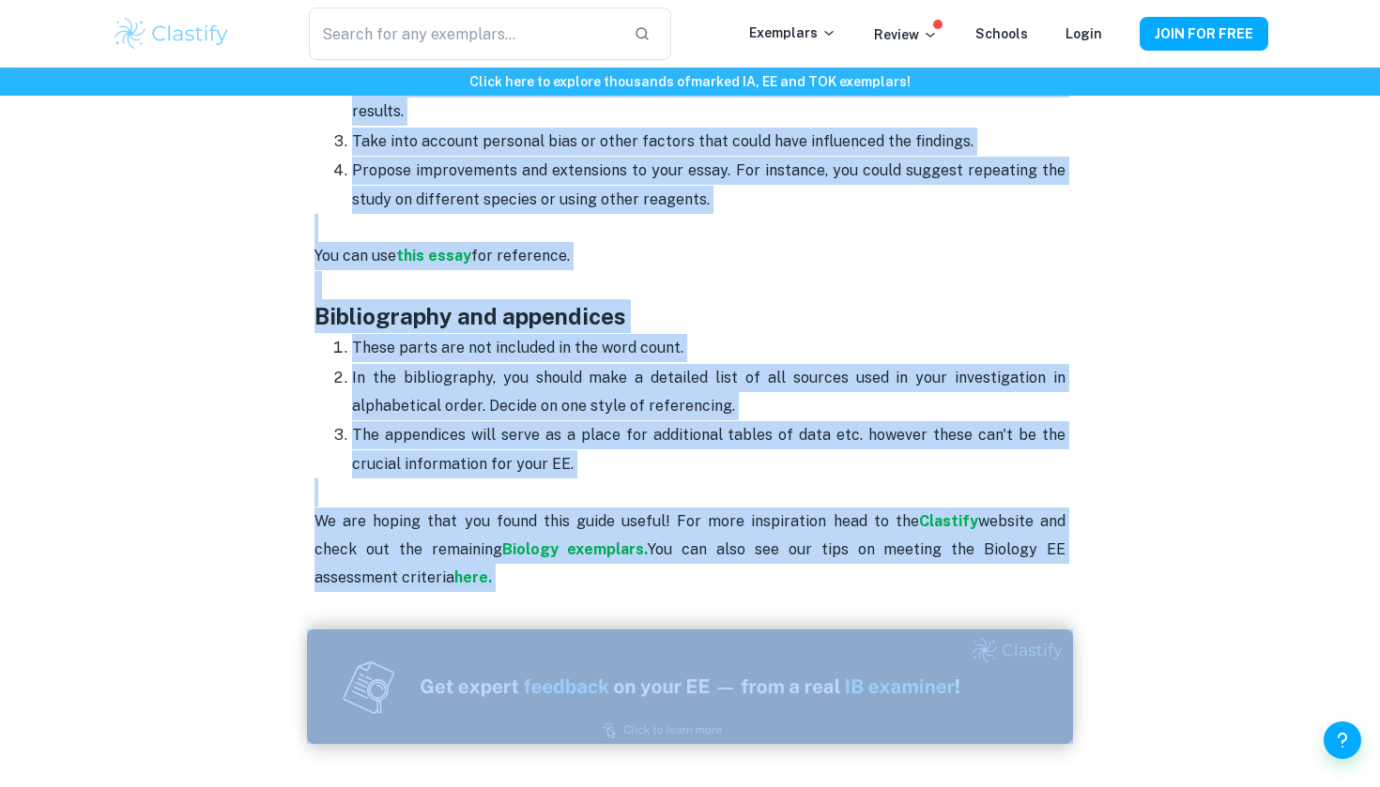
scroll to position [4780, 0]
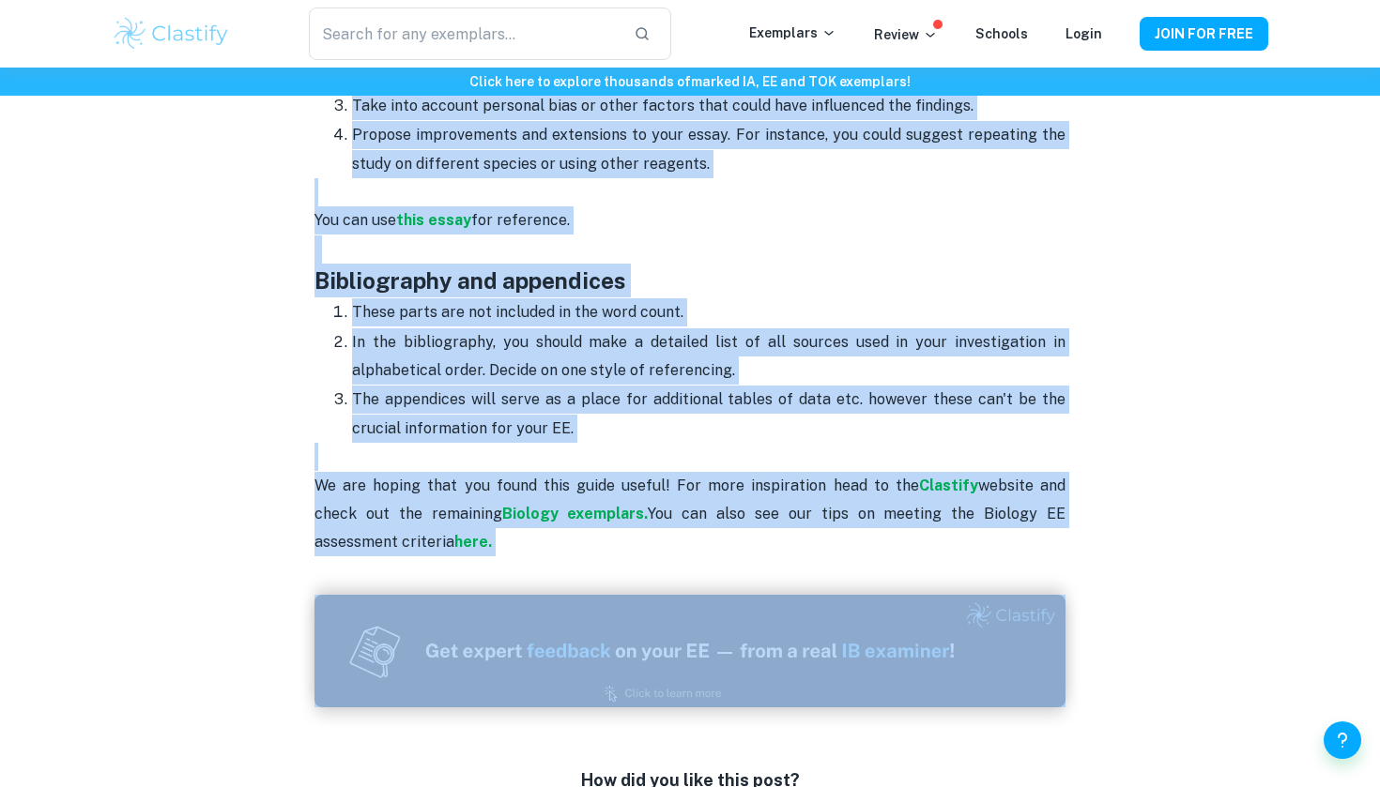
drag, startPoint x: 317, startPoint y: 510, endPoint x: 513, endPoint y: 508, distance: 196.1
copy div "Results Prepare a table presenting processed data derived from the experiment. …"
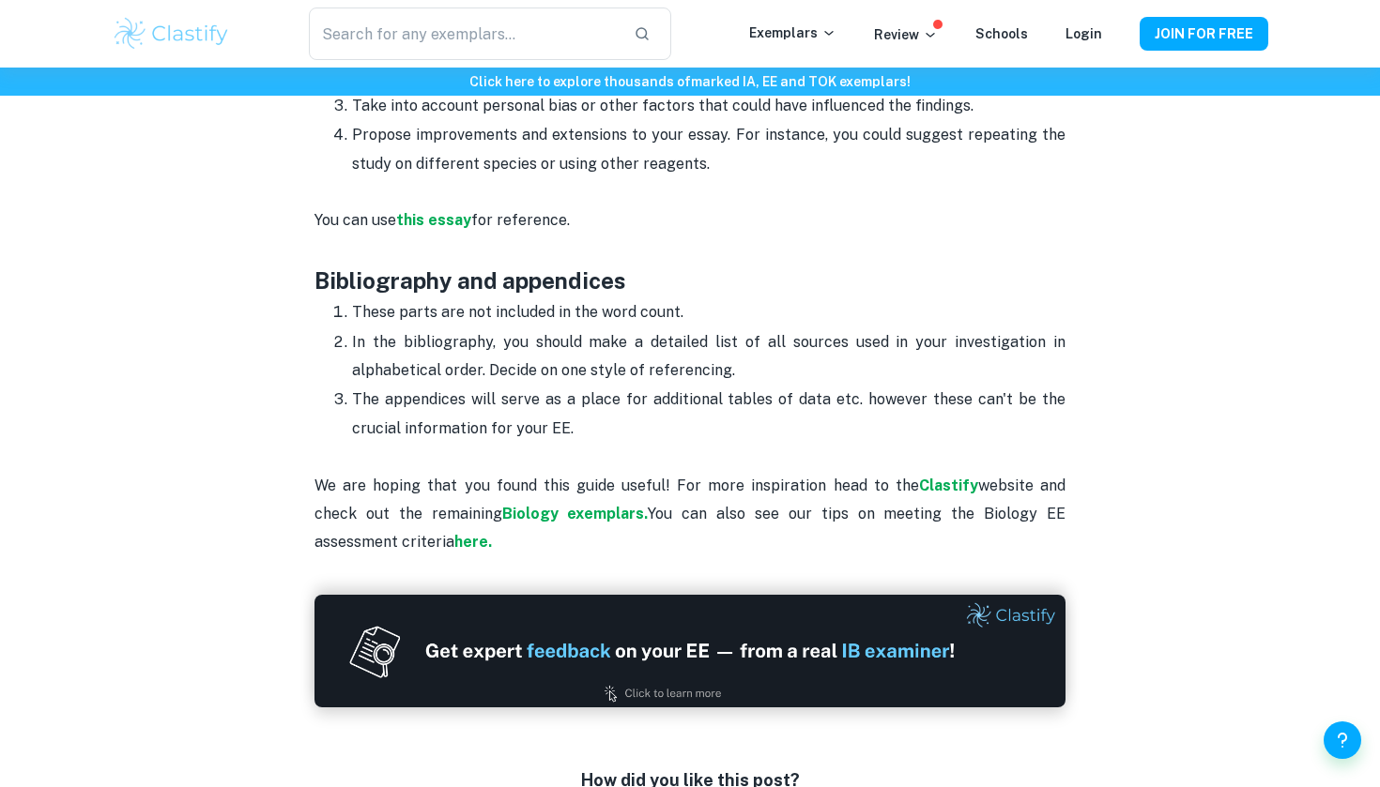
click at [554, 328] on p "In the bibliography, you should make a detailed list of all sources used in you…" at bounding box center [708, 356] width 713 height 57
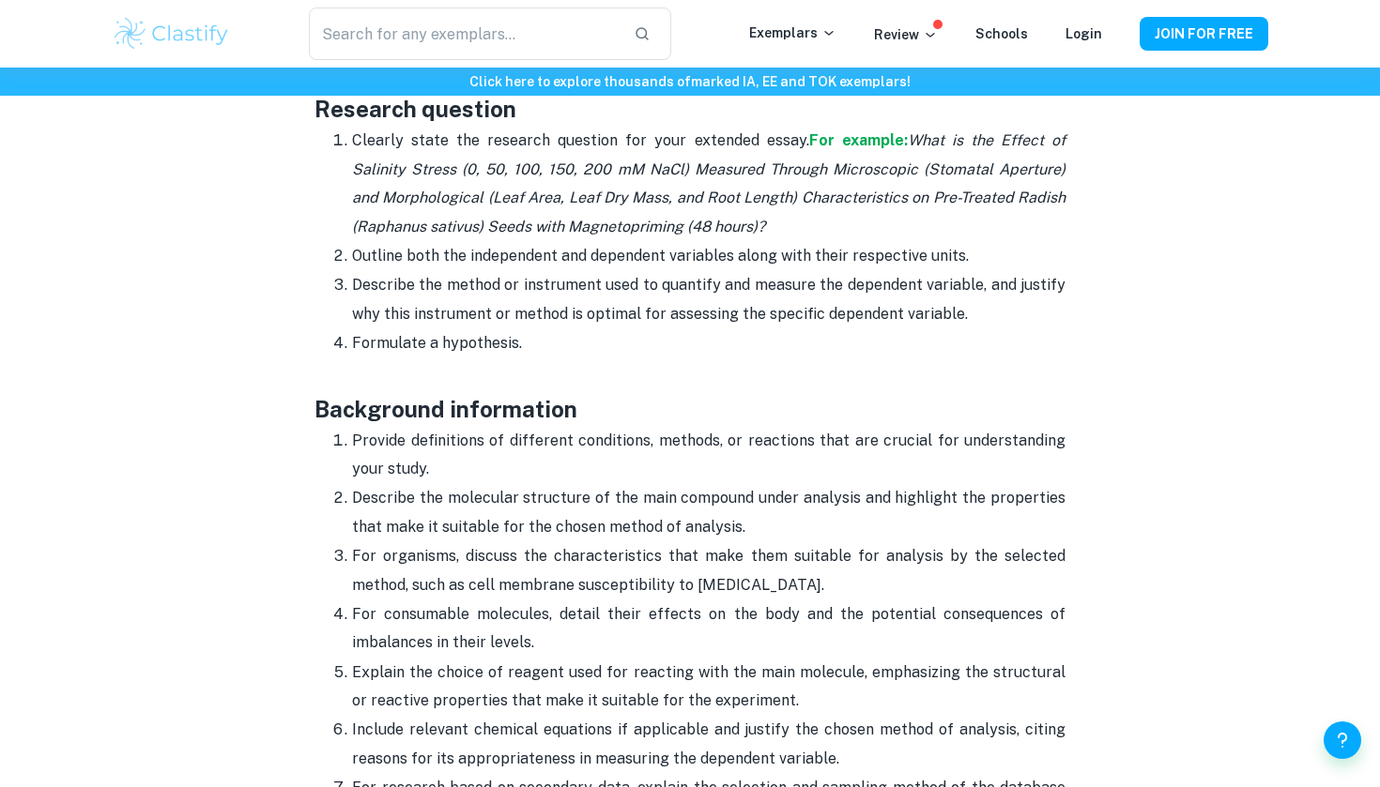
scroll to position [1811, 0]
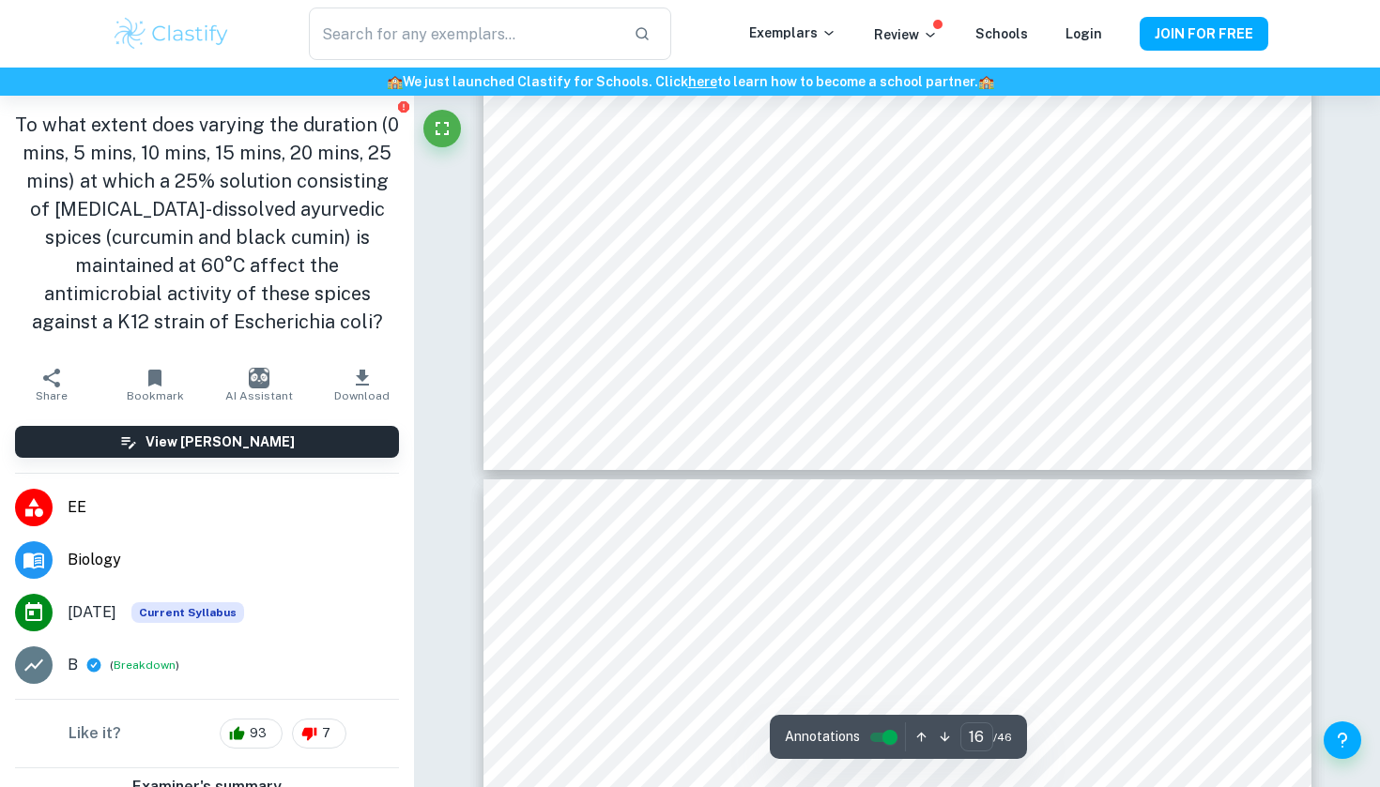
scroll to position [19018, 1]
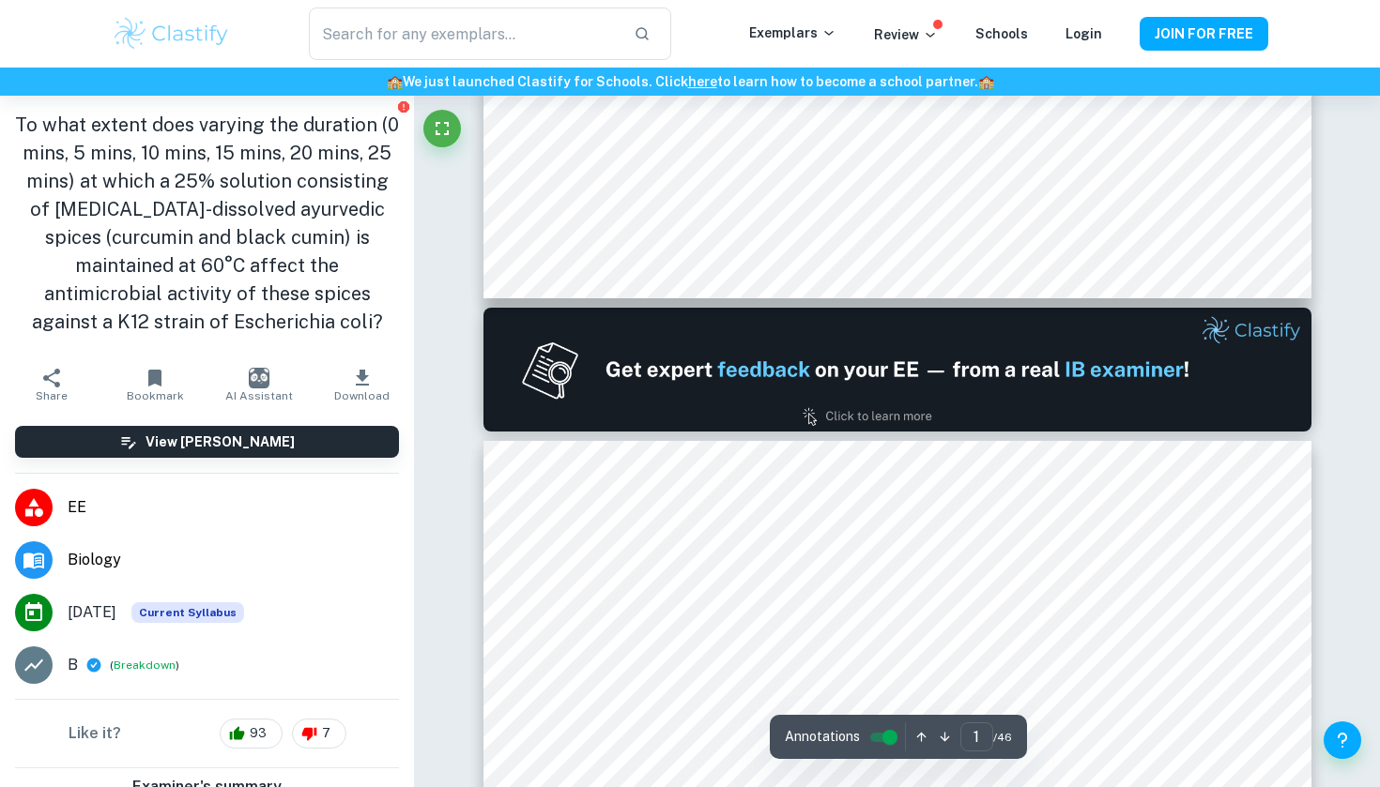
type input "2"
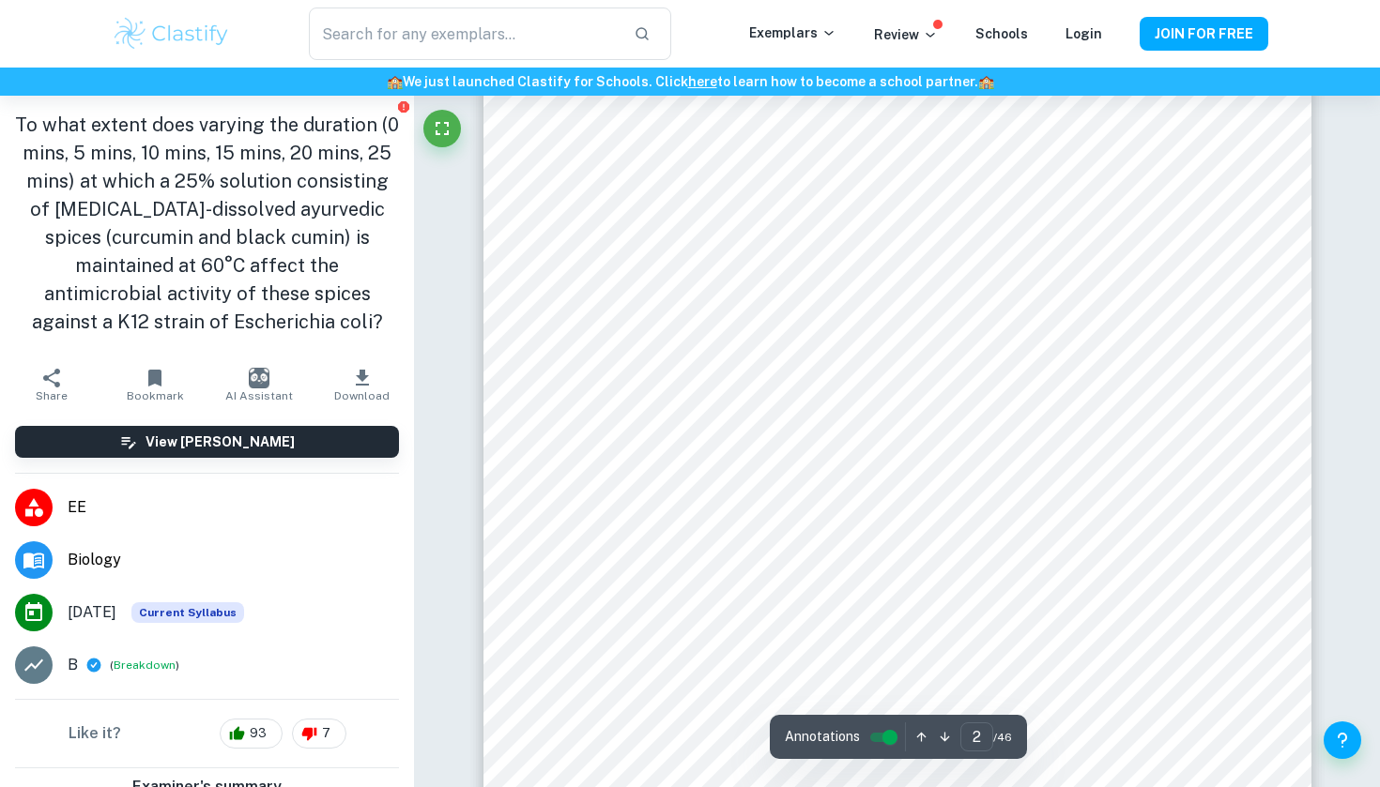
scroll to position [1322, 0]
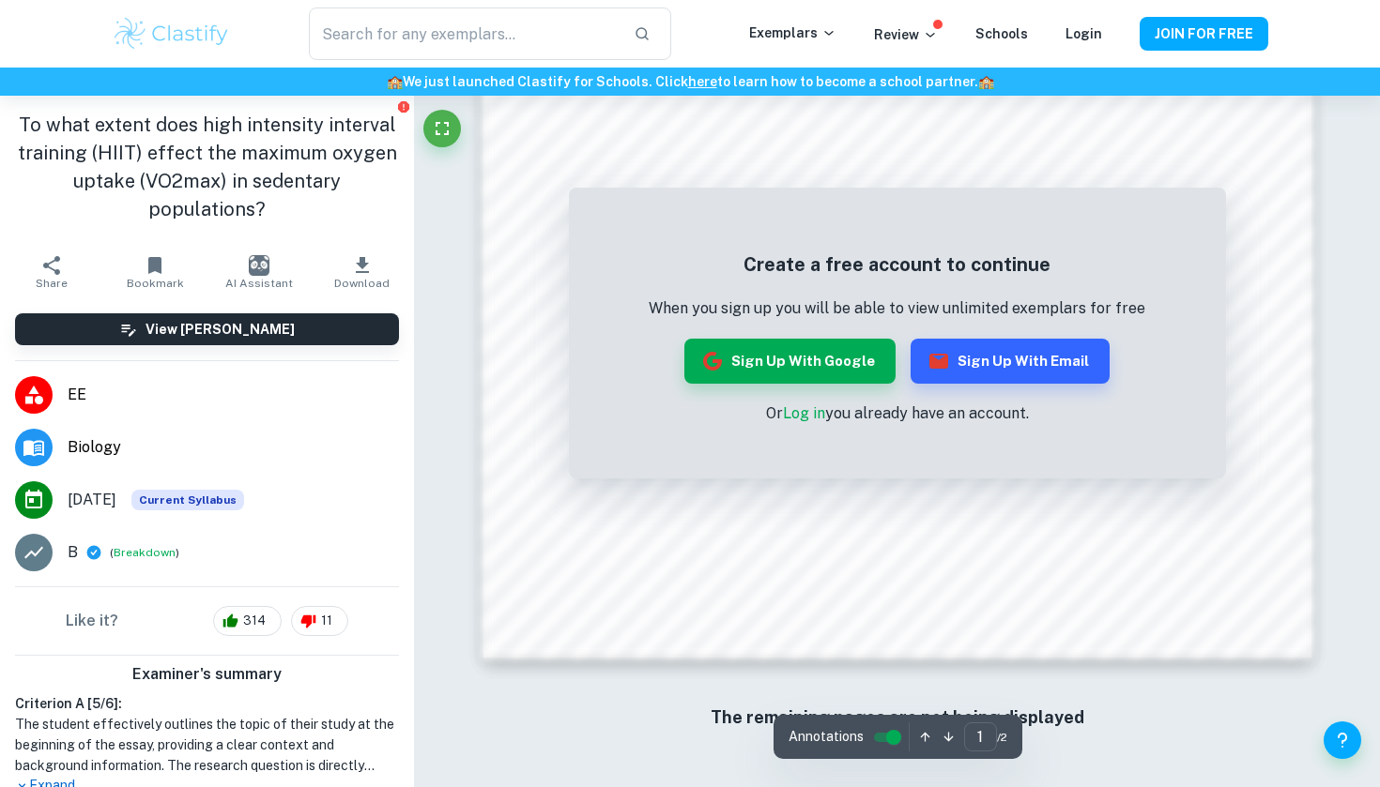
scroll to position [1808, 0]
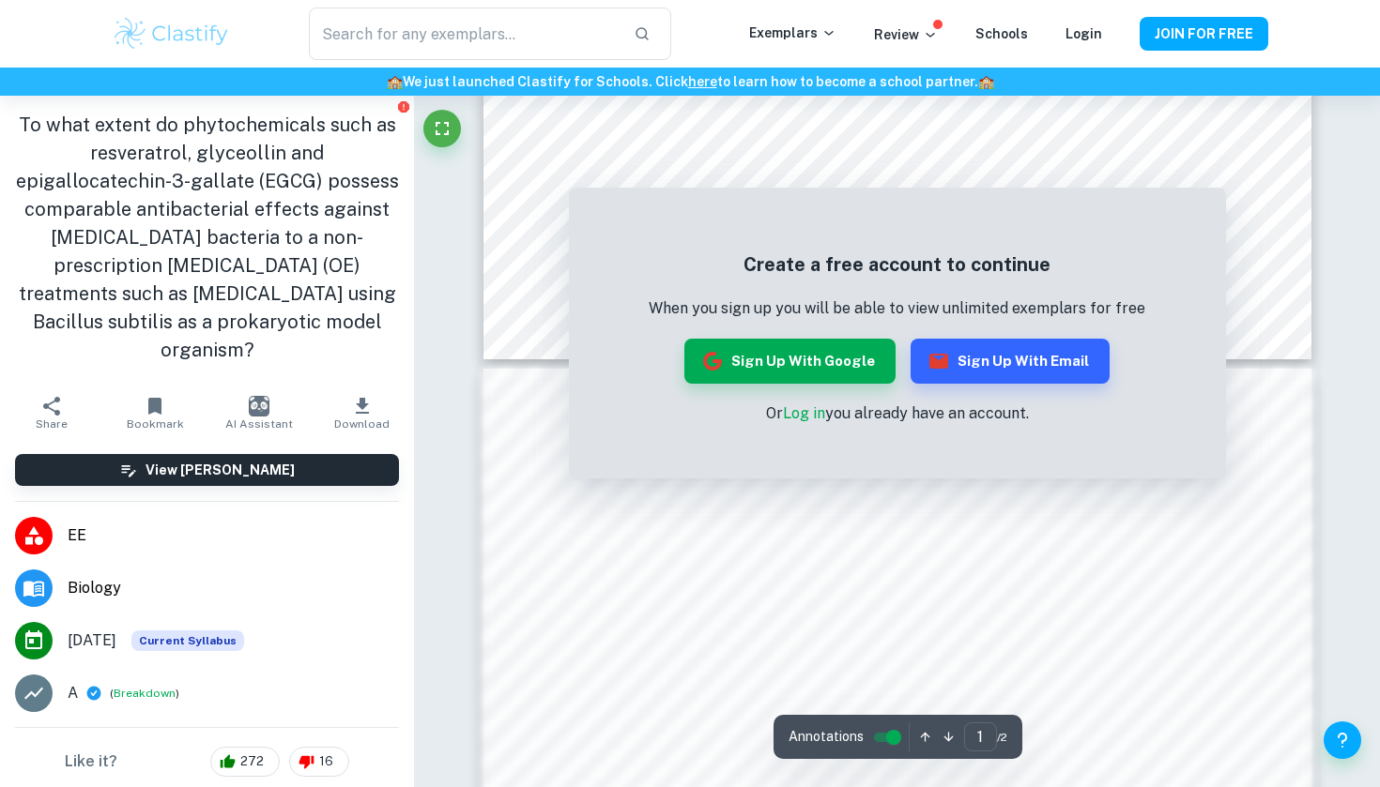
scroll to position [921, 0]
